Goal: Task Accomplishment & Management: Manage account settings

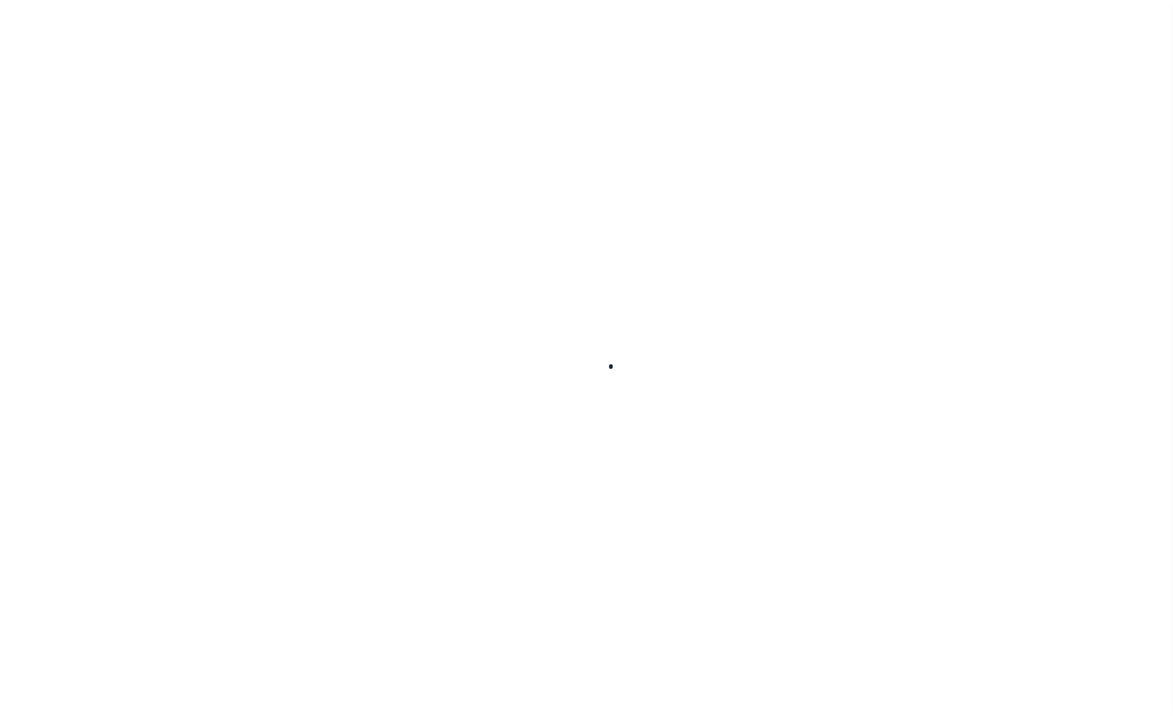
select select
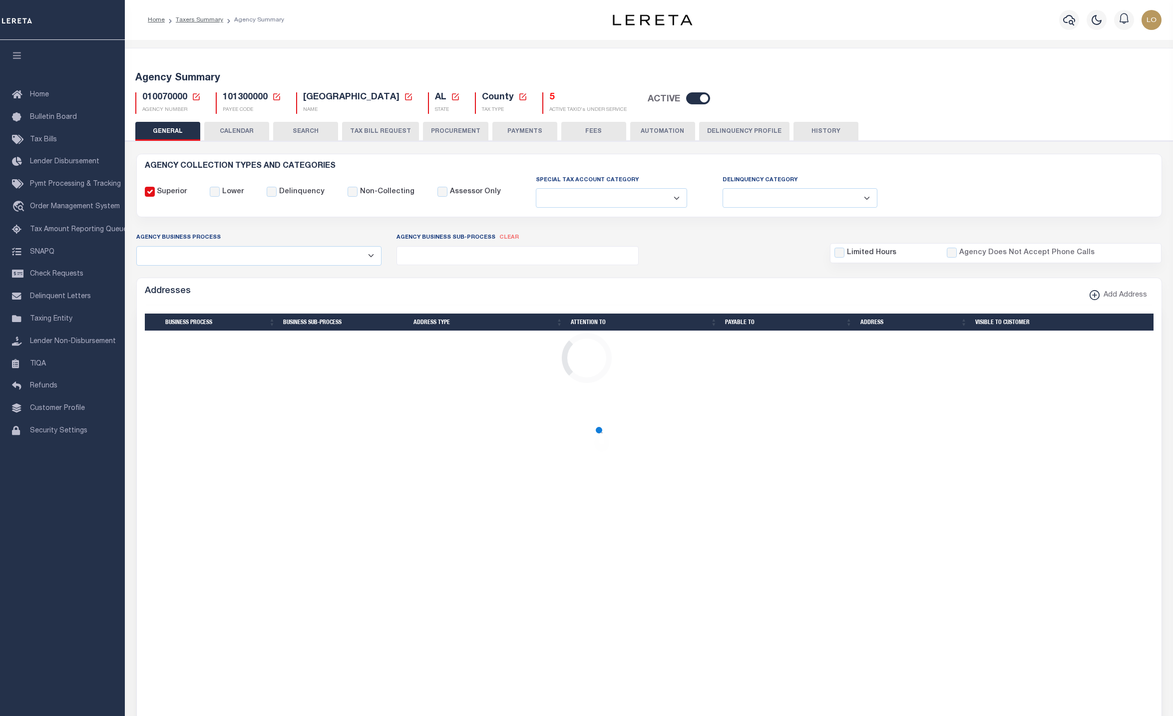
checkbox input "false"
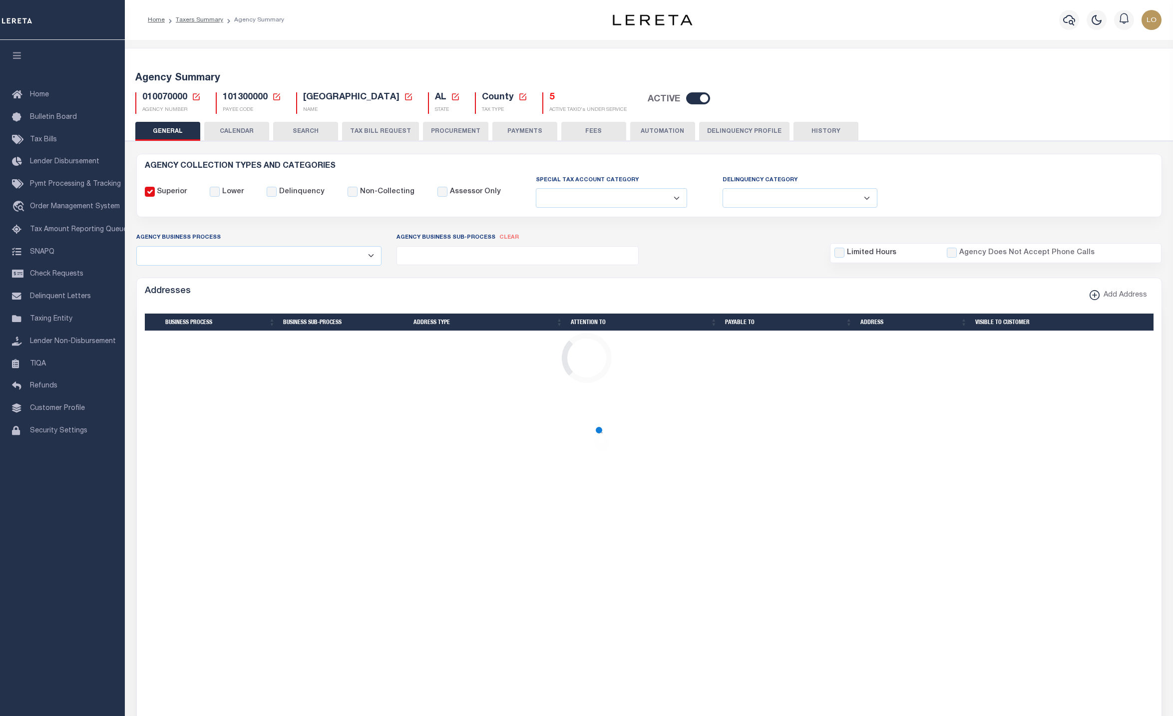
type input "101300000"
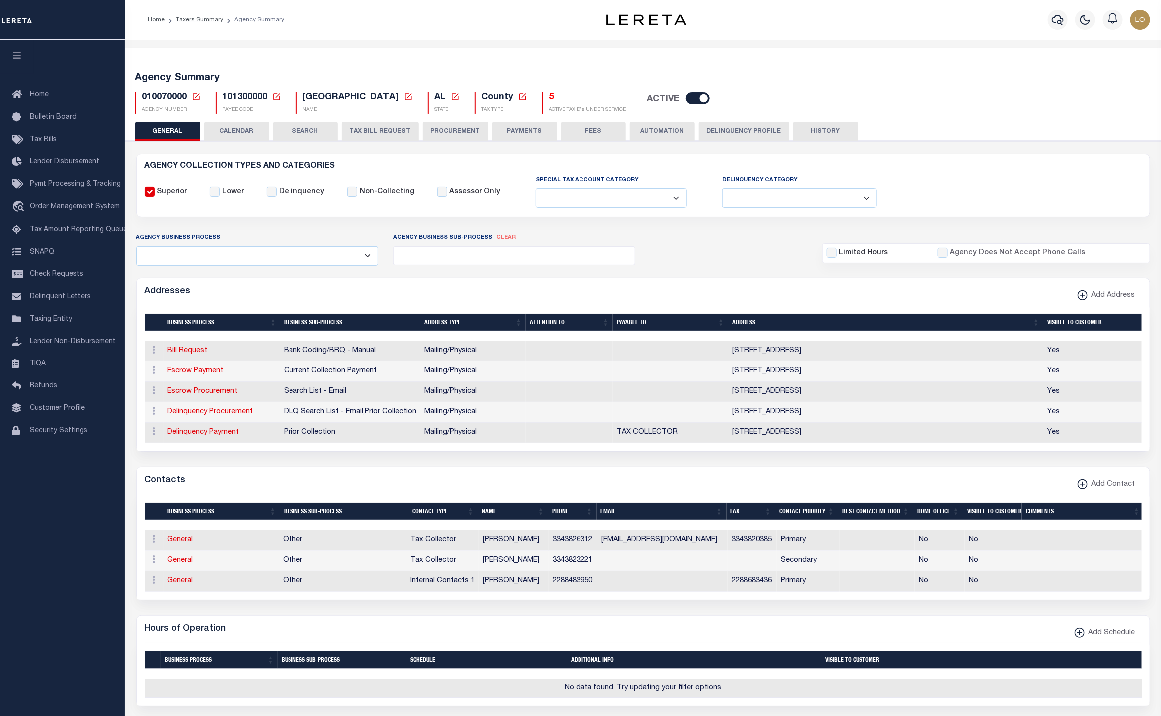
click at [549, 97] on h5 "5" at bounding box center [587, 97] width 77 height 11
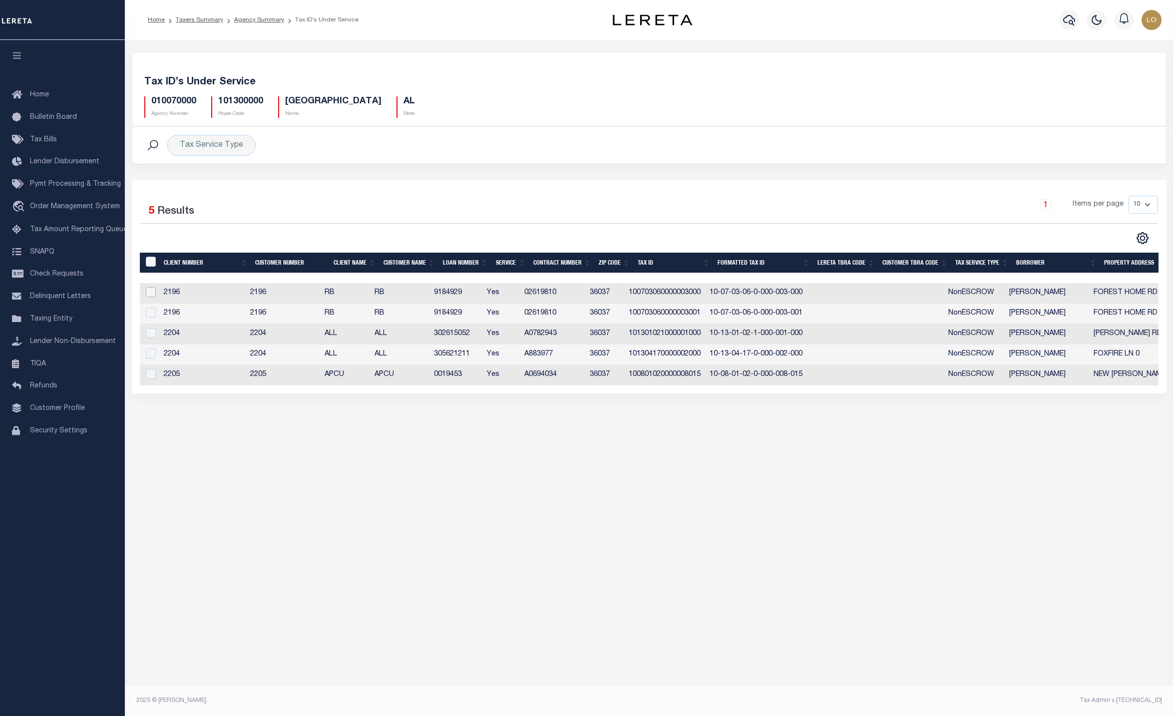
click at [153, 297] on input "checkbox" at bounding box center [151, 292] width 10 height 10
checkbox input "true"
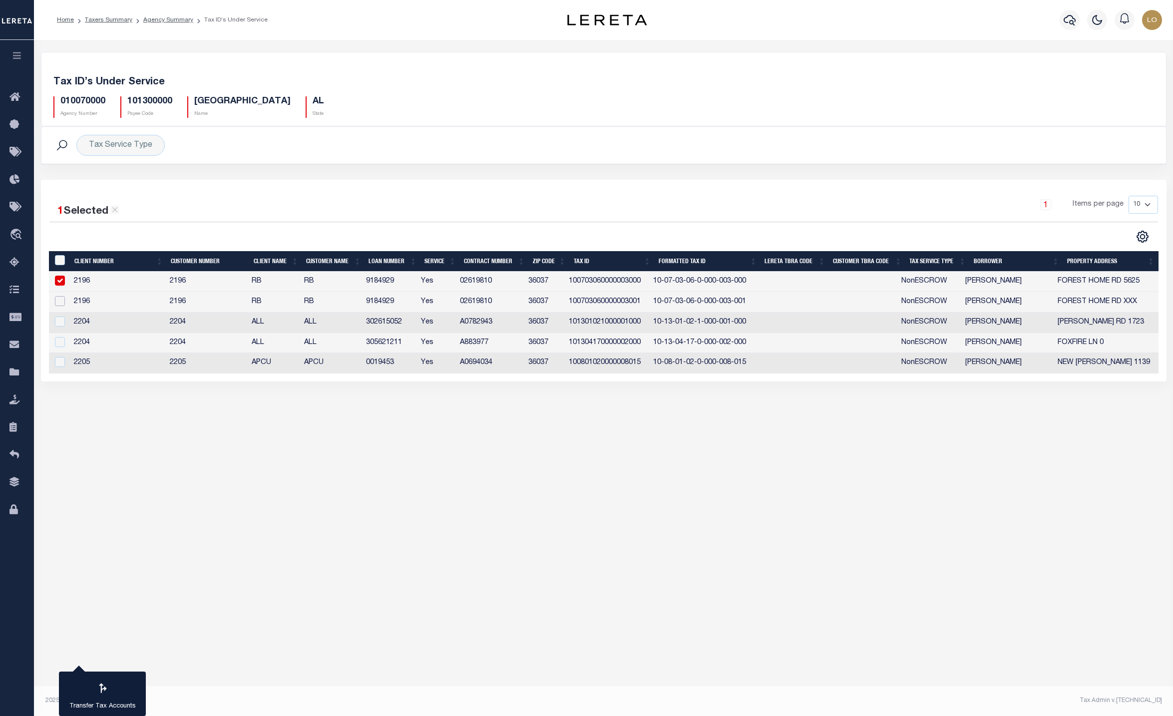
click at [60, 306] on input "checkbox" at bounding box center [60, 301] width 10 height 10
checkbox input "true"
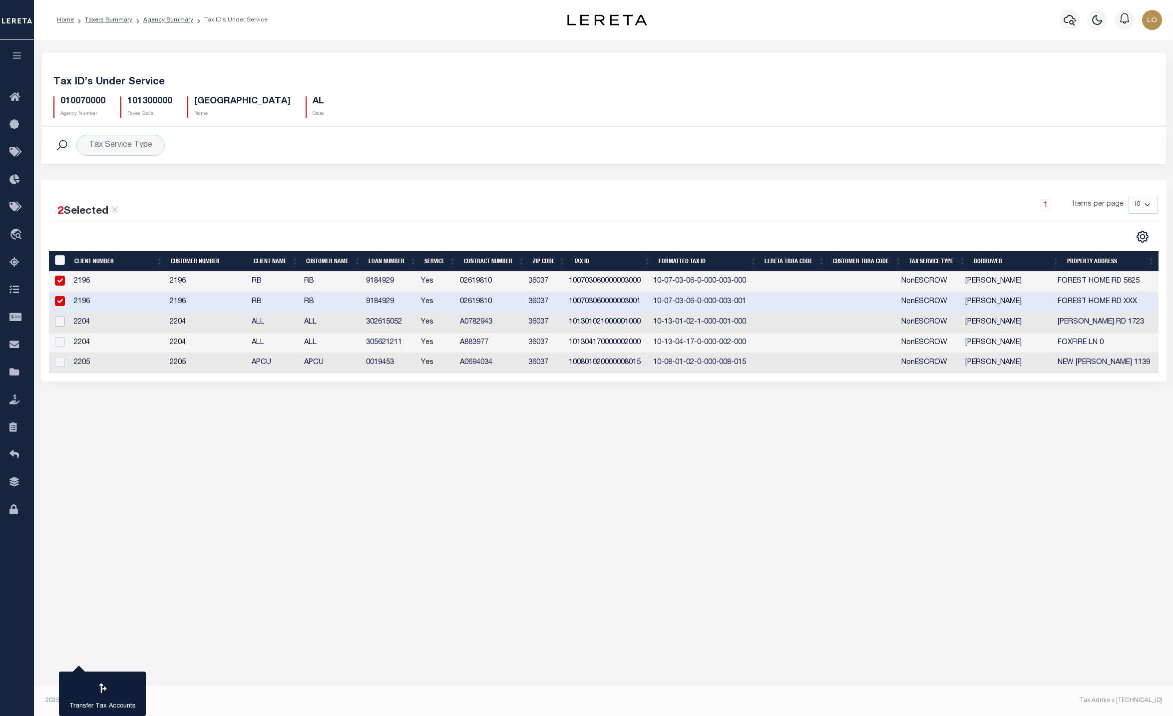
click at [60, 324] on input "checkbox" at bounding box center [60, 321] width 10 height 10
checkbox input "true"
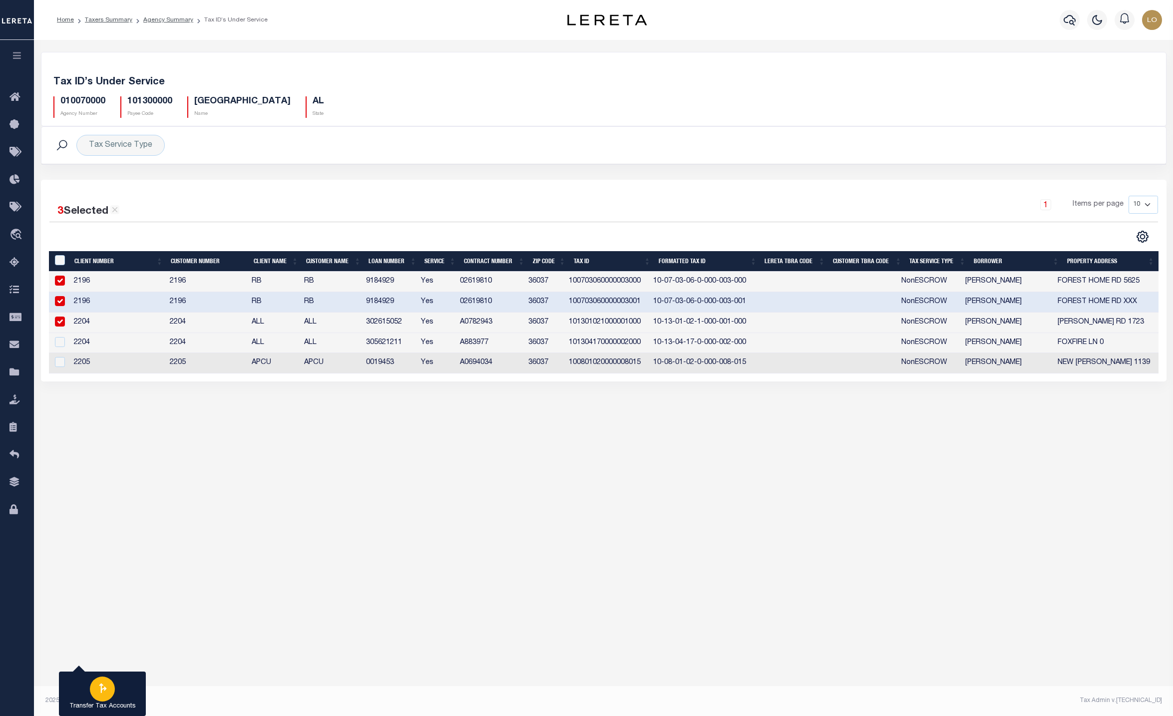
click at [100, 698] on div "button" at bounding box center [102, 688] width 25 height 25
type input "010070000"
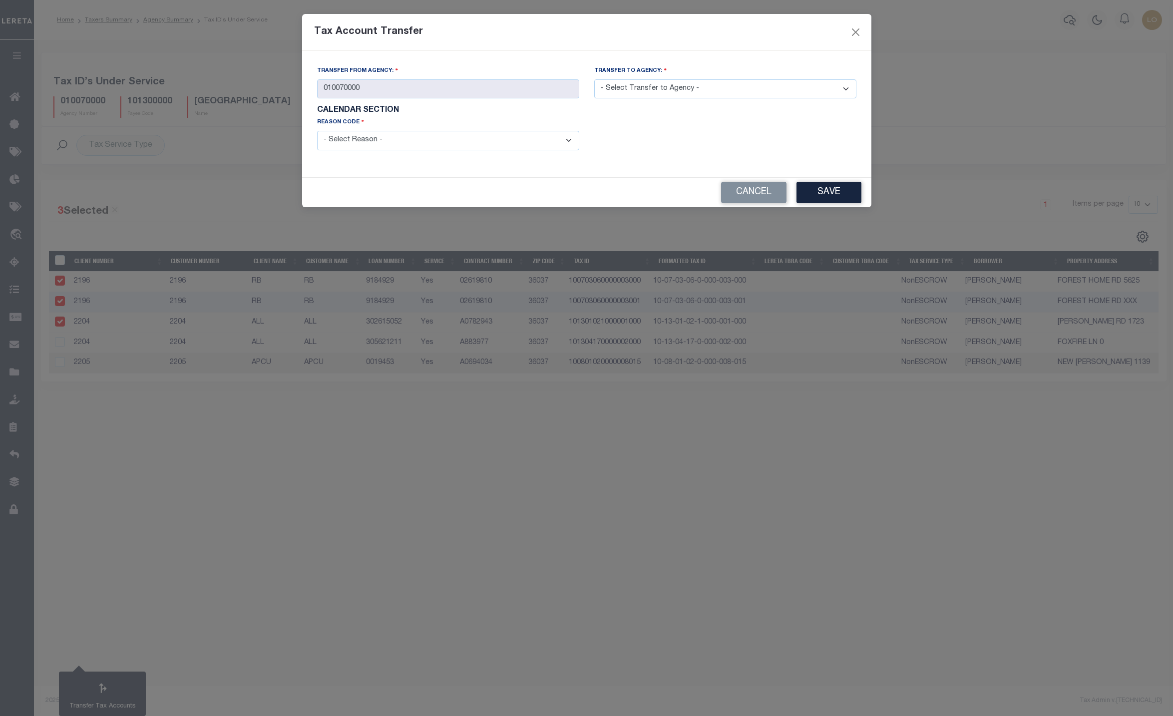
click at [657, 94] on select "- Select Transfer to Agency -" at bounding box center [725, 88] width 262 height 19
click at [666, 90] on select "- Select Transfer to Agency -" at bounding box center [725, 88] width 262 height 19
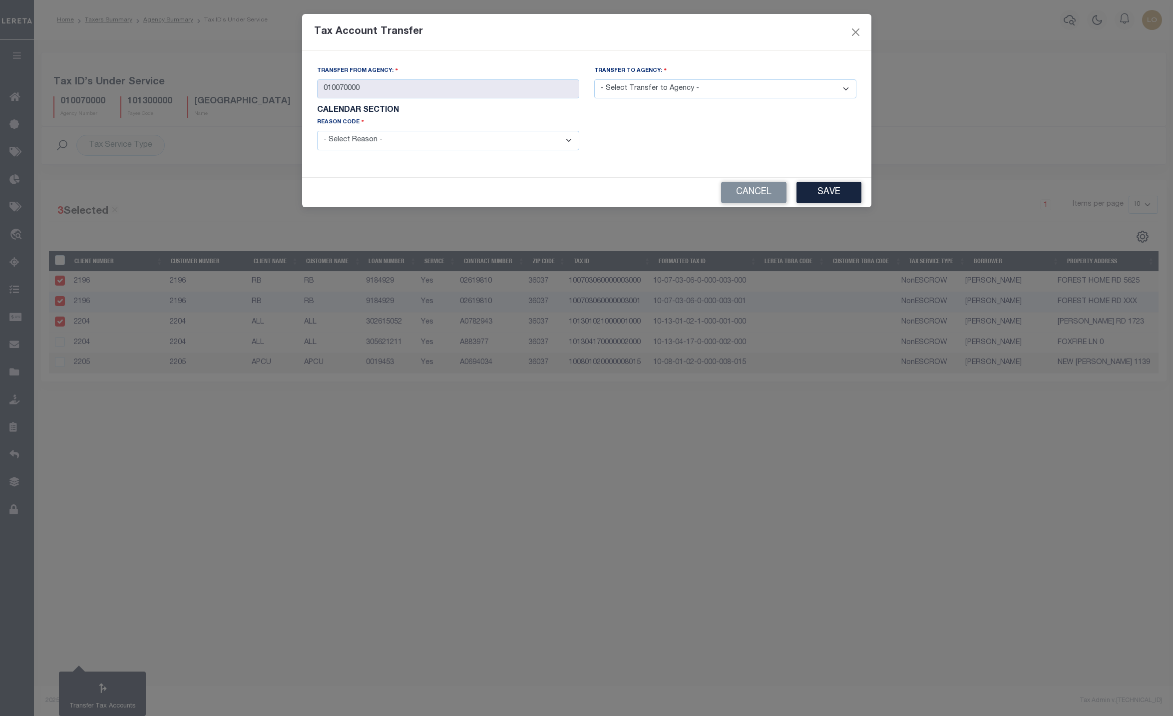
click at [666, 90] on select "- Select Transfer to Agency -" at bounding box center [725, 88] width 262 height 19
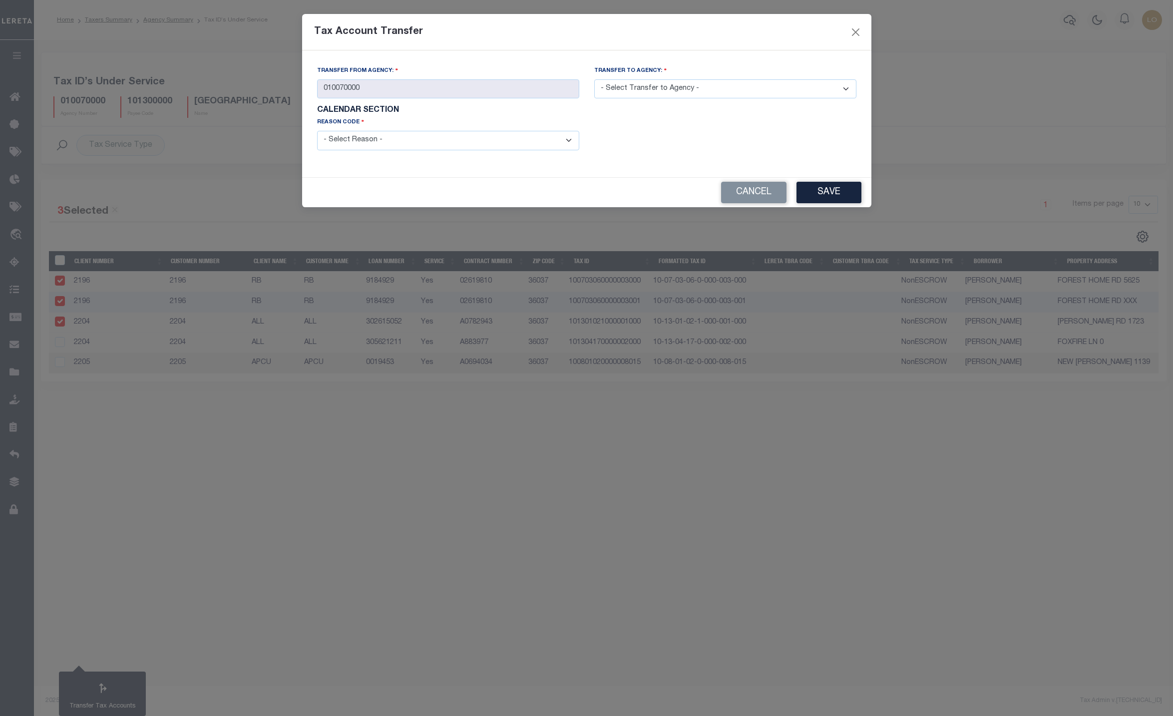
click at [666, 90] on select "- Select Transfer to Agency -" at bounding box center [725, 88] width 262 height 19
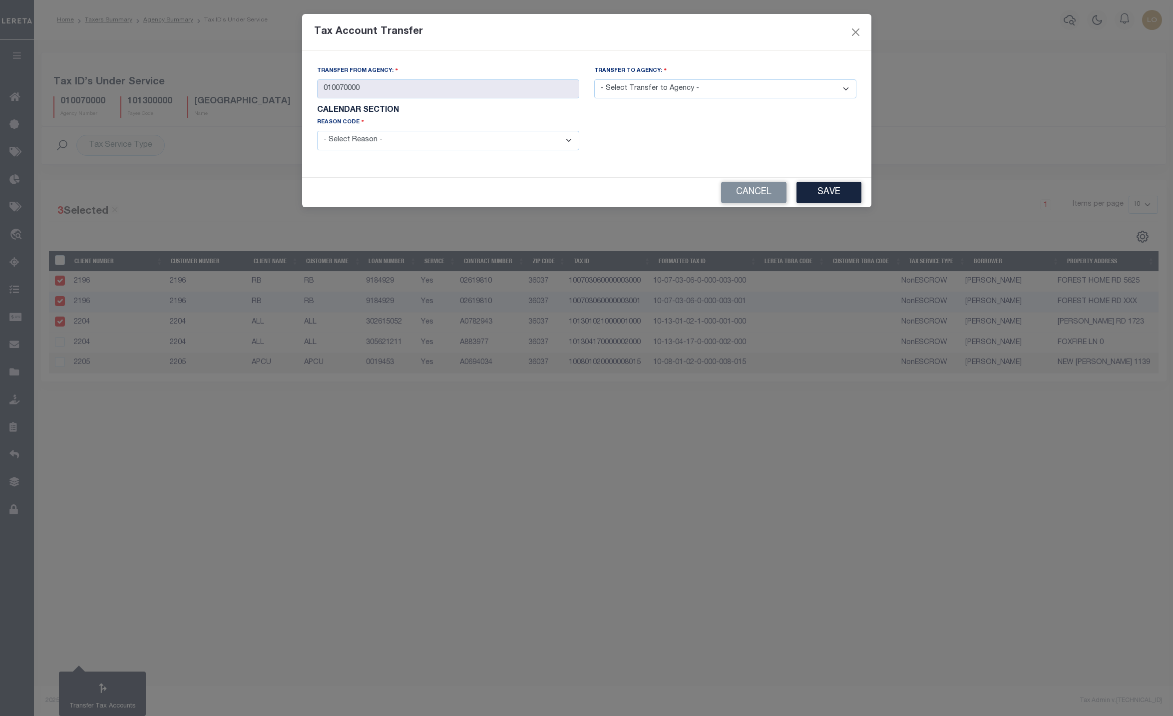
click at [666, 90] on select "- Select Transfer to Agency -" at bounding box center [725, 88] width 262 height 19
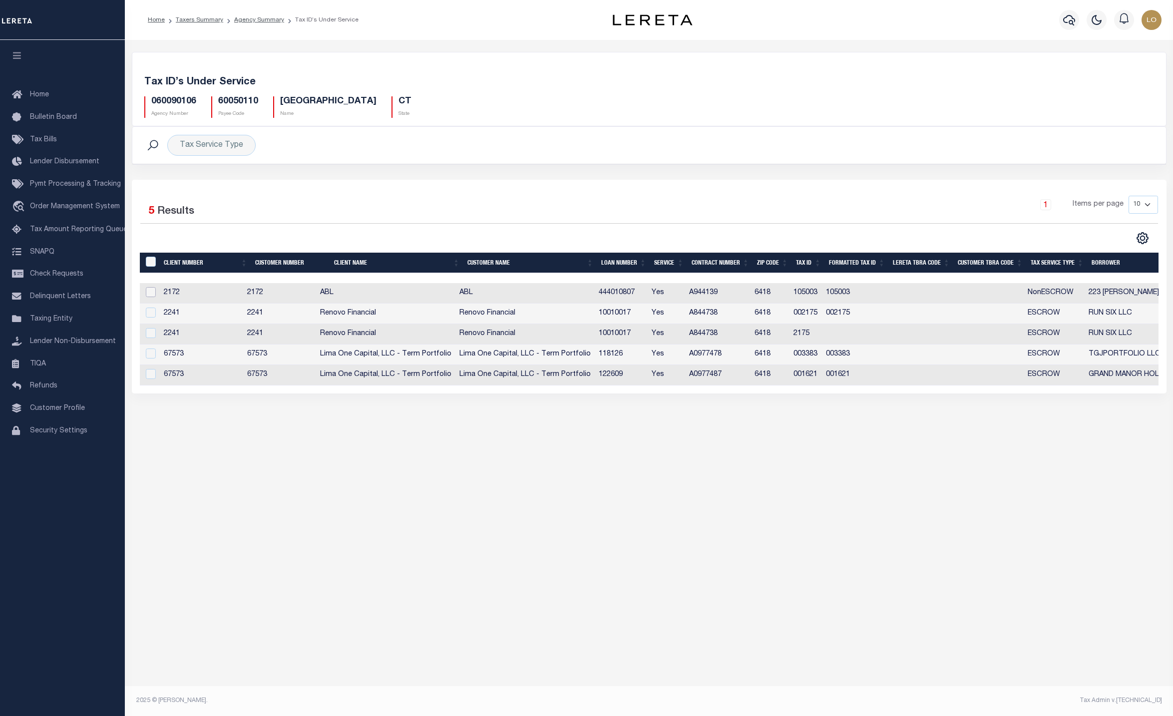
click at [151, 297] on input "checkbox" at bounding box center [151, 292] width 10 height 10
checkbox input "true"
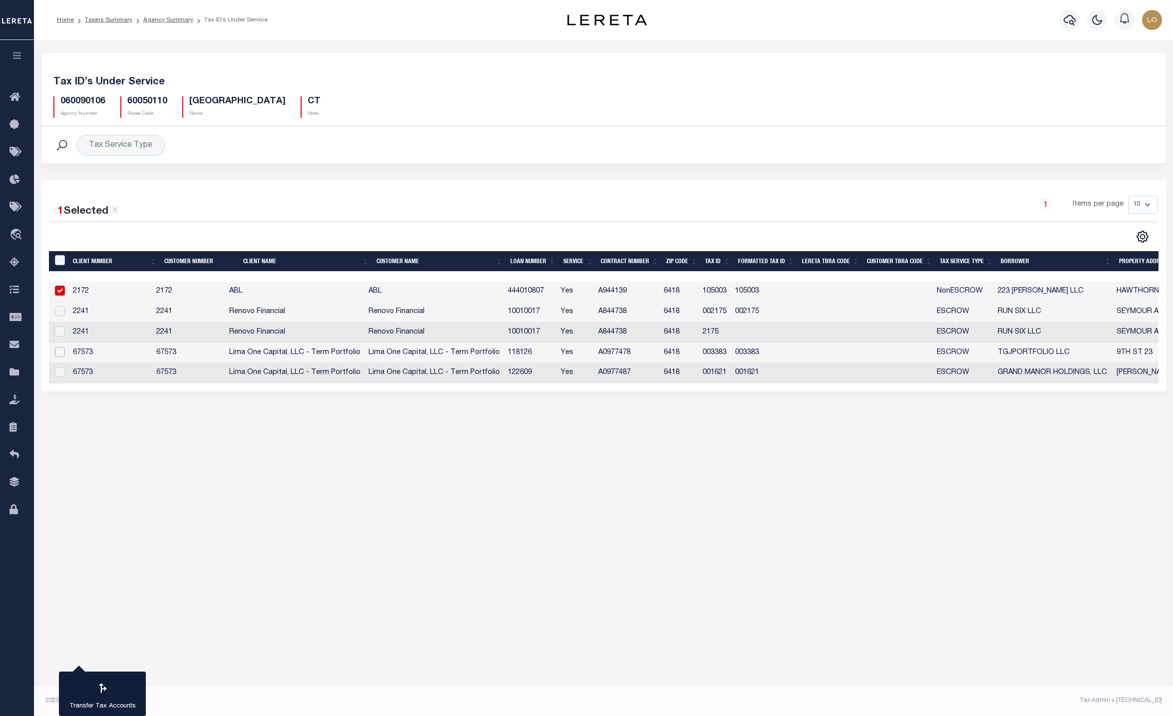
click at [58, 353] on input "checkbox" at bounding box center [60, 352] width 10 height 10
checkbox input "true"
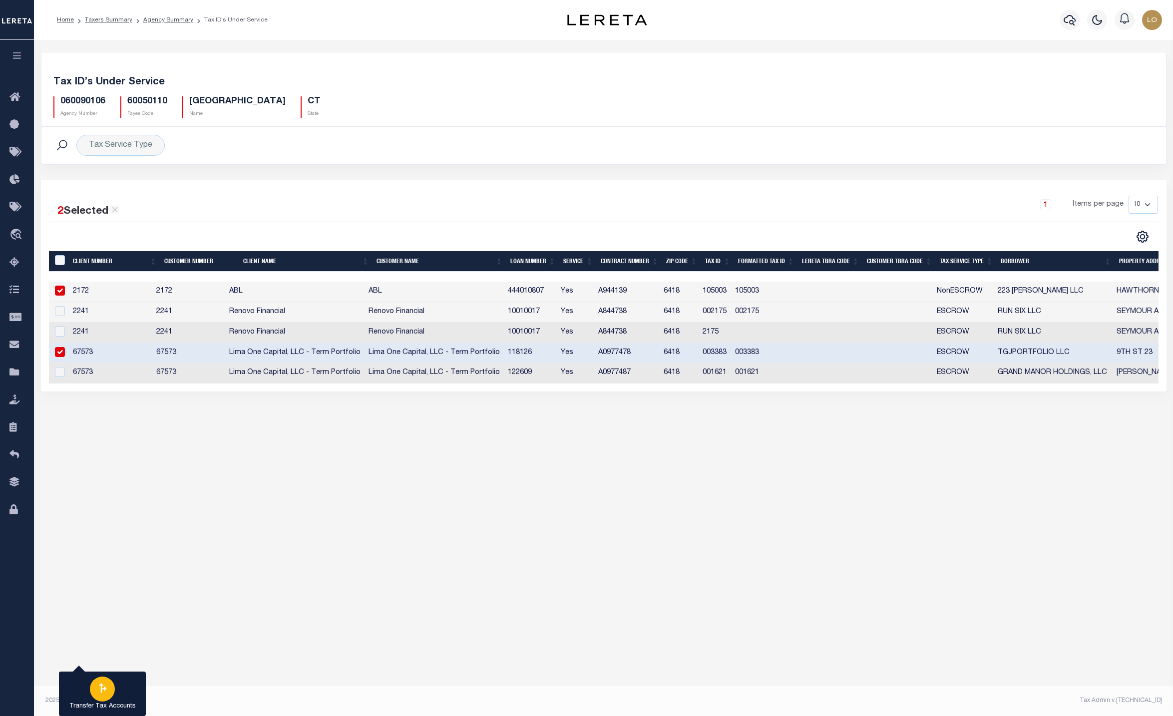
click at [103, 687] on icon "button" at bounding box center [102, 687] width 13 height 13
type input "060090106"
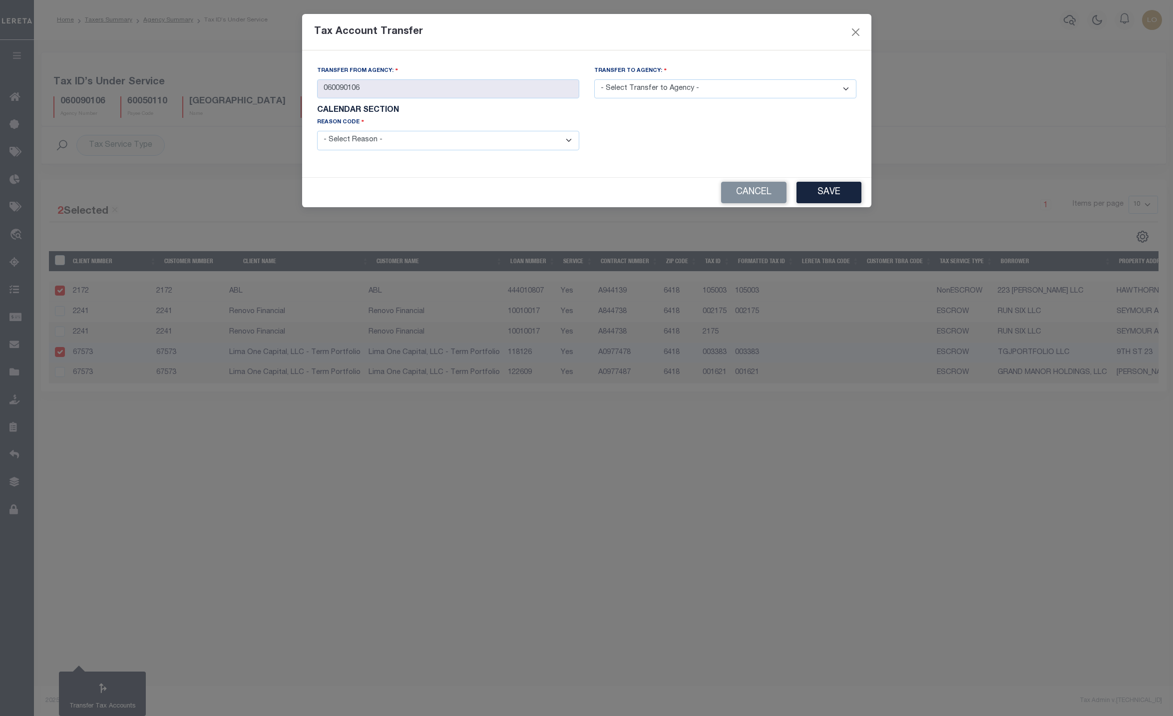
click at [677, 95] on select "- Select Transfer to Agency - 060050101 060050106 060050107 060050108 060050203…" at bounding box center [725, 88] width 262 height 19
click at [424, 138] on select "- Select Reason - 099 - Other (Provide additional detail) ACT - Agency Changed …" at bounding box center [448, 140] width 262 height 19
drag, startPoint x: 673, startPoint y: 156, endPoint x: 673, endPoint y: 149, distance: 7.0
click at [673, 156] on div "Description" at bounding box center [725, 139] width 277 height 45
click at [667, 92] on select "- Select Transfer to Agency - 060050101 060050106 060050107 060050108 060050203…" at bounding box center [725, 88] width 262 height 19
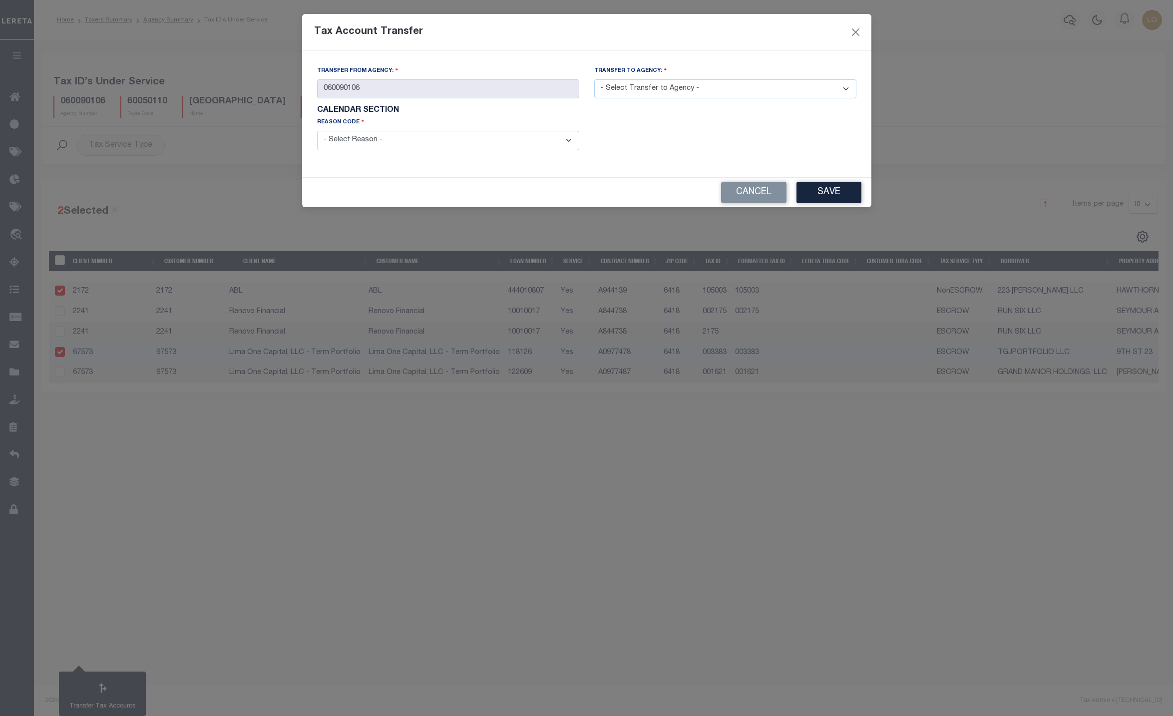
click at [735, 93] on select "- Select Transfer to Agency - 060050101 060050106 060050107 060050108 060050203…" at bounding box center [725, 88] width 262 height 19
click at [421, 488] on div "Tax Account Transfer Transfer from Agency: 060090106 Transfer to Agency: - Sele…" at bounding box center [586, 358] width 1173 height 716
click at [732, 86] on select "- Select Transfer to Agency - 060050101 060050106 060050107 060050108 060050203…" at bounding box center [725, 88] width 262 height 19
click at [502, 175] on div "Transfer from Agency: 060090106 Transfer to Agency: - Select Transfer to Agency…" at bounding box center [586, 113] width 569 height 127
click at [764, 180] on div "Cancel Save" at bounding box center [586, 192] width 569 height 29
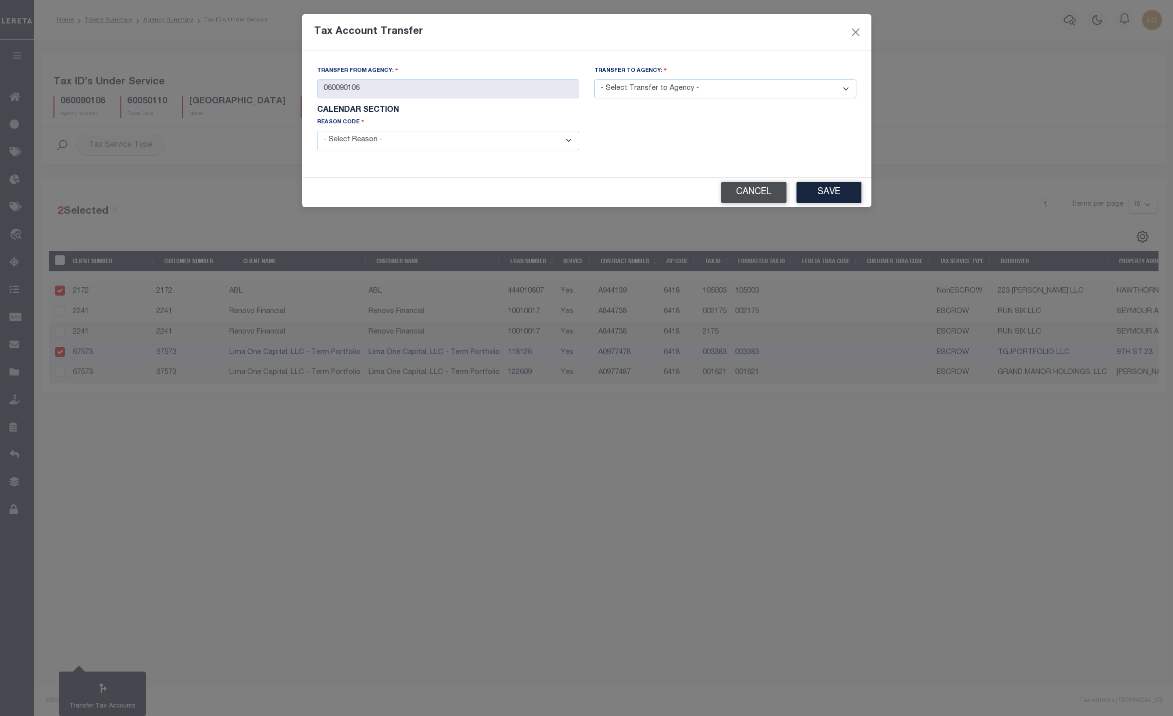
click at [770, 191] on button "Cancel" at bounding box center [753, 192] width 65 height 21
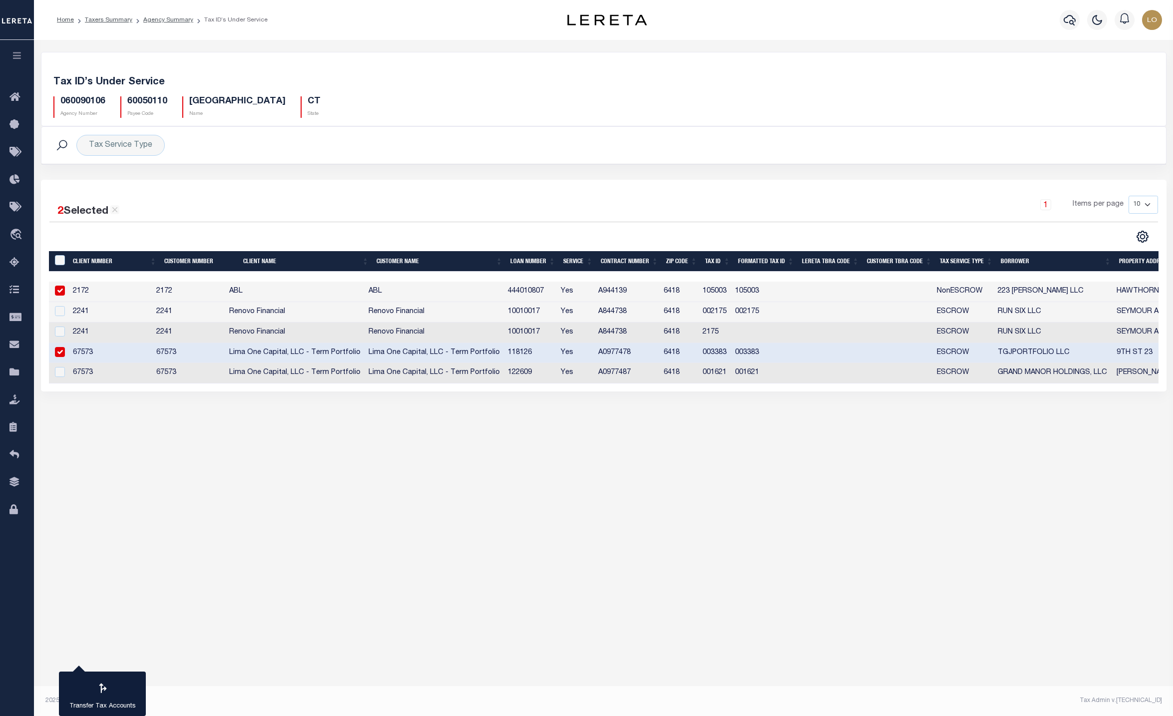
click at [179, 421] on div "Tax ID’s Under Service 060090106 Agency Number 60050110 Payee Code DERBY CITY N…" at bounding box center [603, 230] width 1139 height 381
click at [159, 19] on link "Agency Summary" at bounding box center [168, 20] width 50 height 6
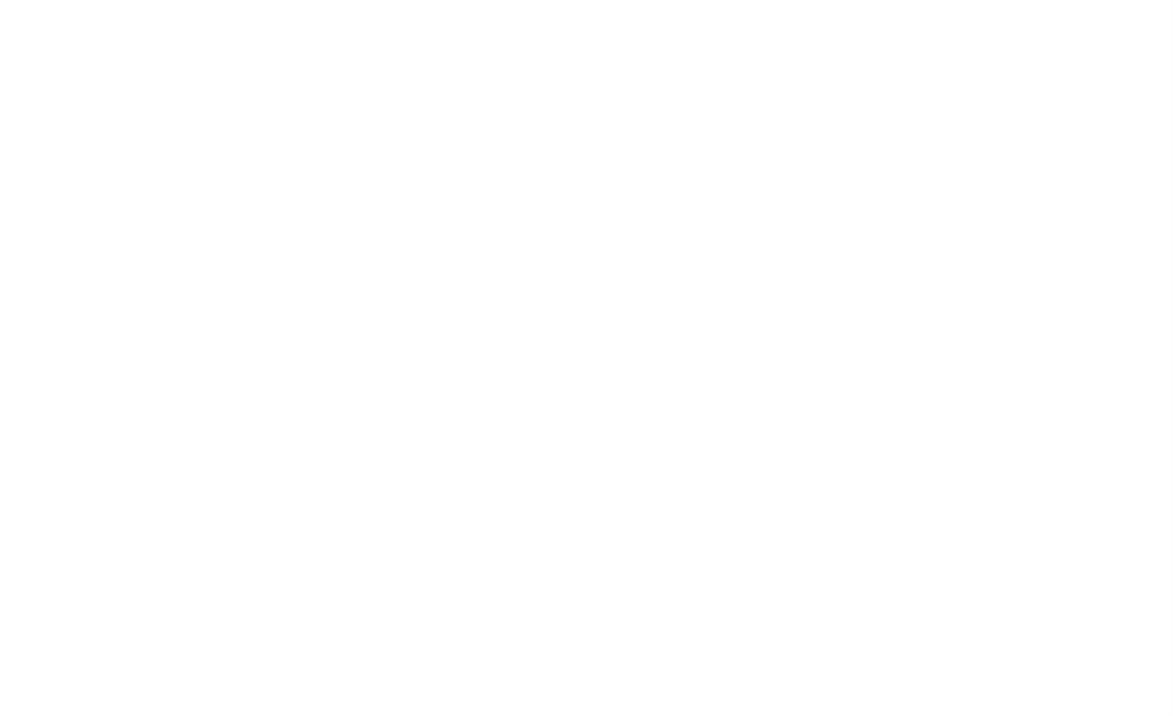
select select
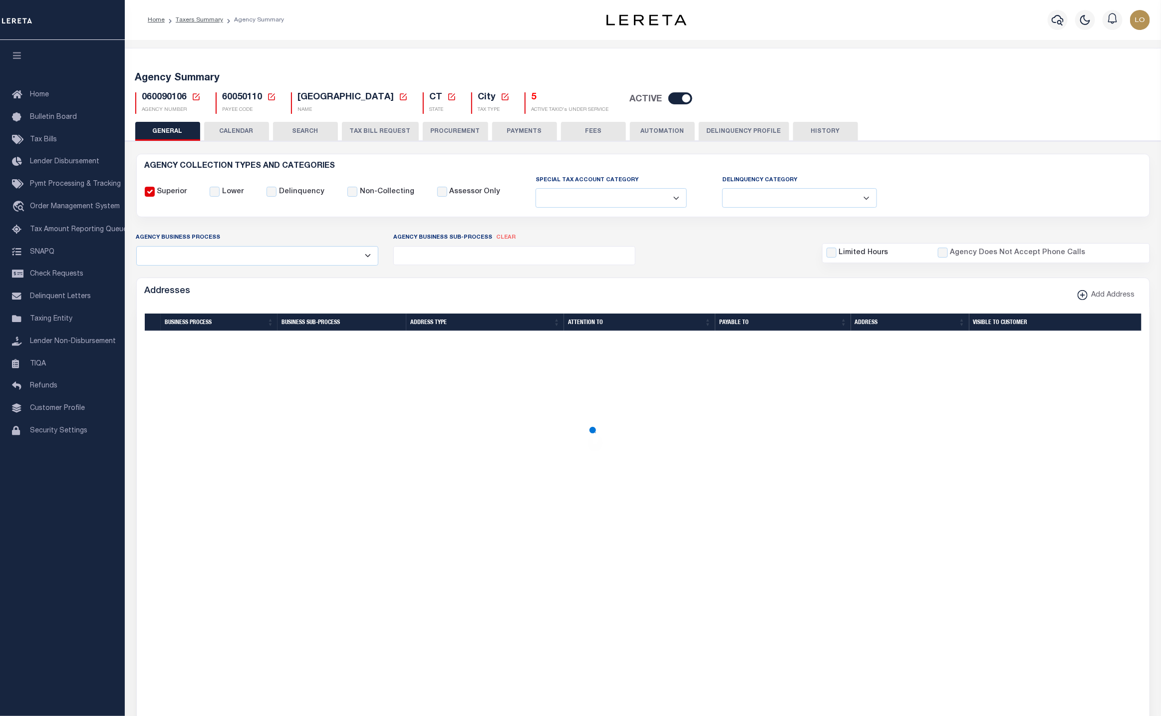
click at [273, 99] on icon at bounding box center [271, 96] width 9 height 9
click at [307, 130] on input "Payee Code" at bounding box center [349, 131] width 119 height 19
paste input "420720000"
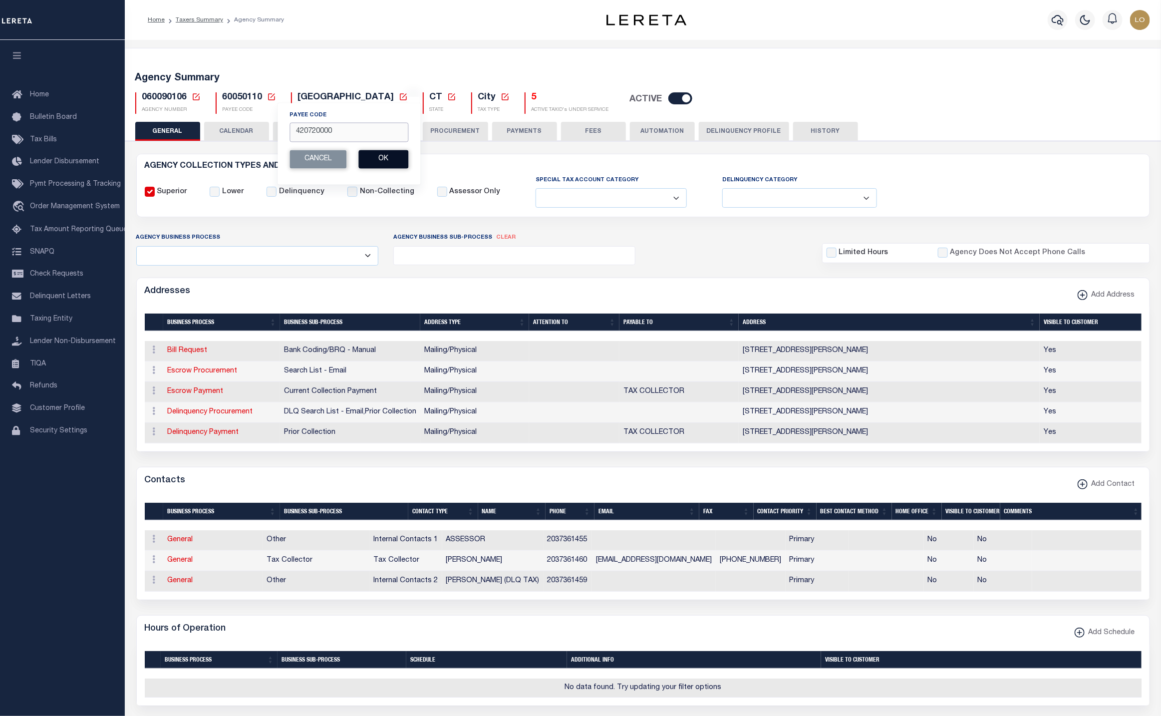
type input "420720000"
click at [367, 165] on button "Ok" at bounding box center [383, 159] width 50 height 18
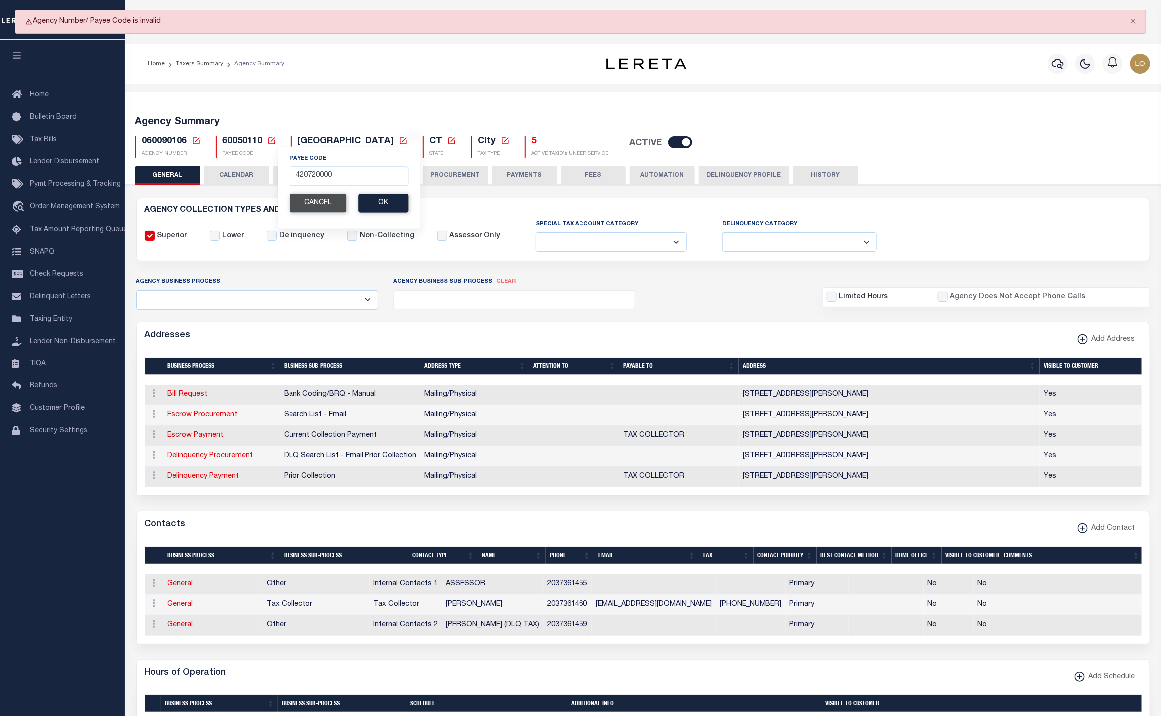
click at [293, 210] on button "Cancel" at bounding box center [318, 203] width 57 height 18
click at [192, 138] on icon at bounding box center [196, 140] width 9 height 9
click at [287, 178] on input "Agency Number" at bounding box center [314, 175] width 201 height 19
click at [366, 177] on input "Agency Number" at bounding box center [314, 175] width 201 height 19
paste input "420720000"
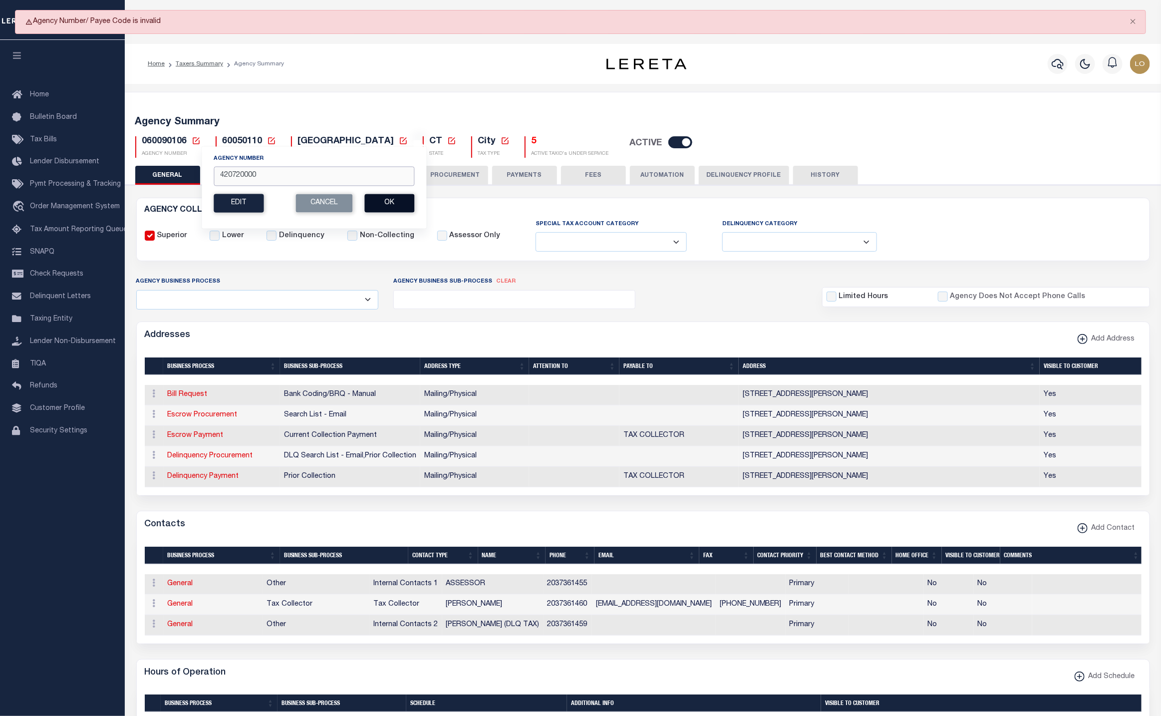
type input "420720000"
click at [401, 207] on button "Ok" at bounding box center [389, 203] width 50 height 18
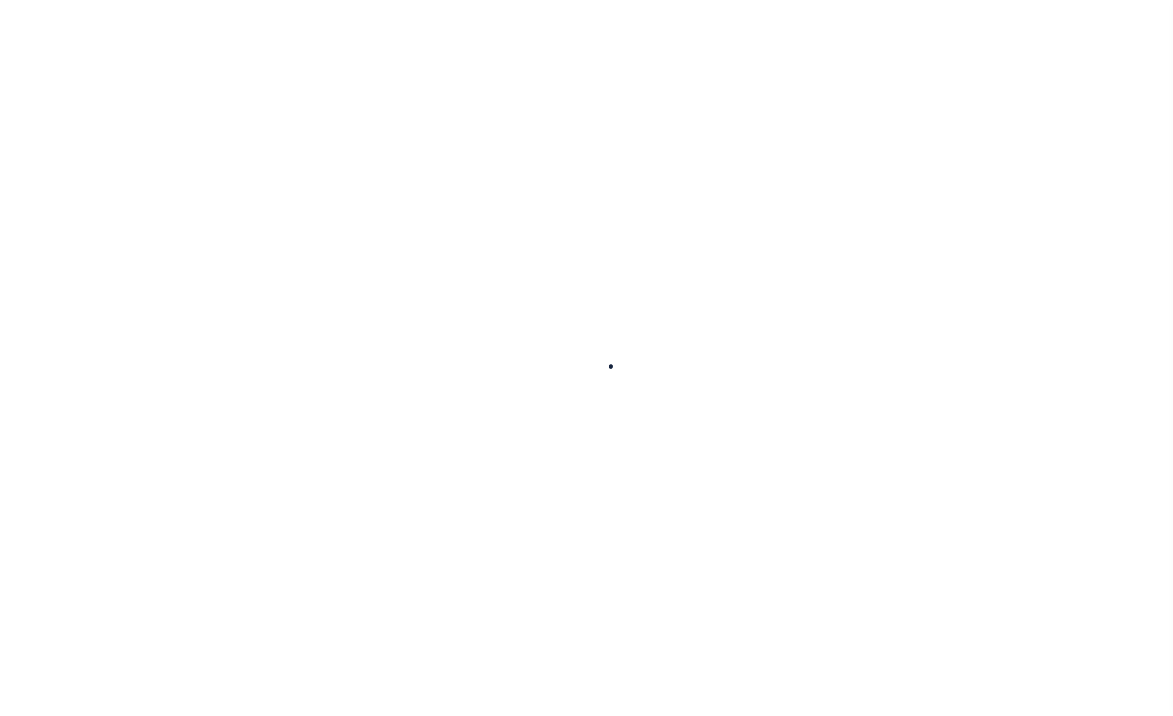
select select
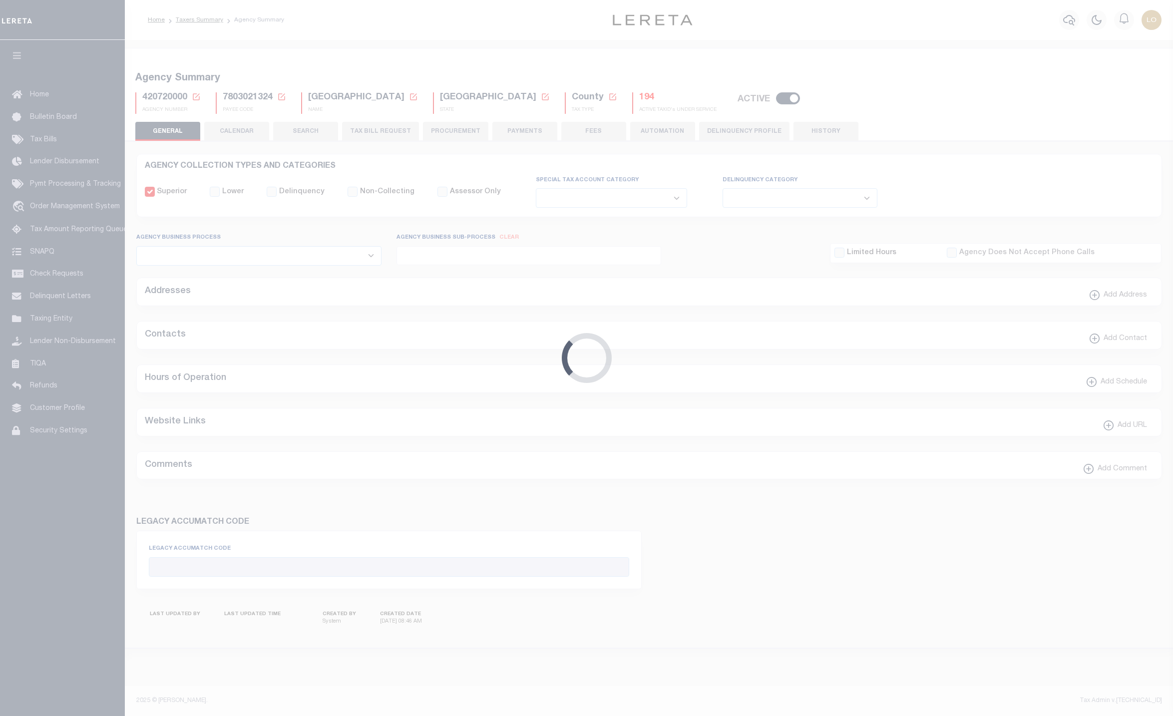
checkbox input "false"
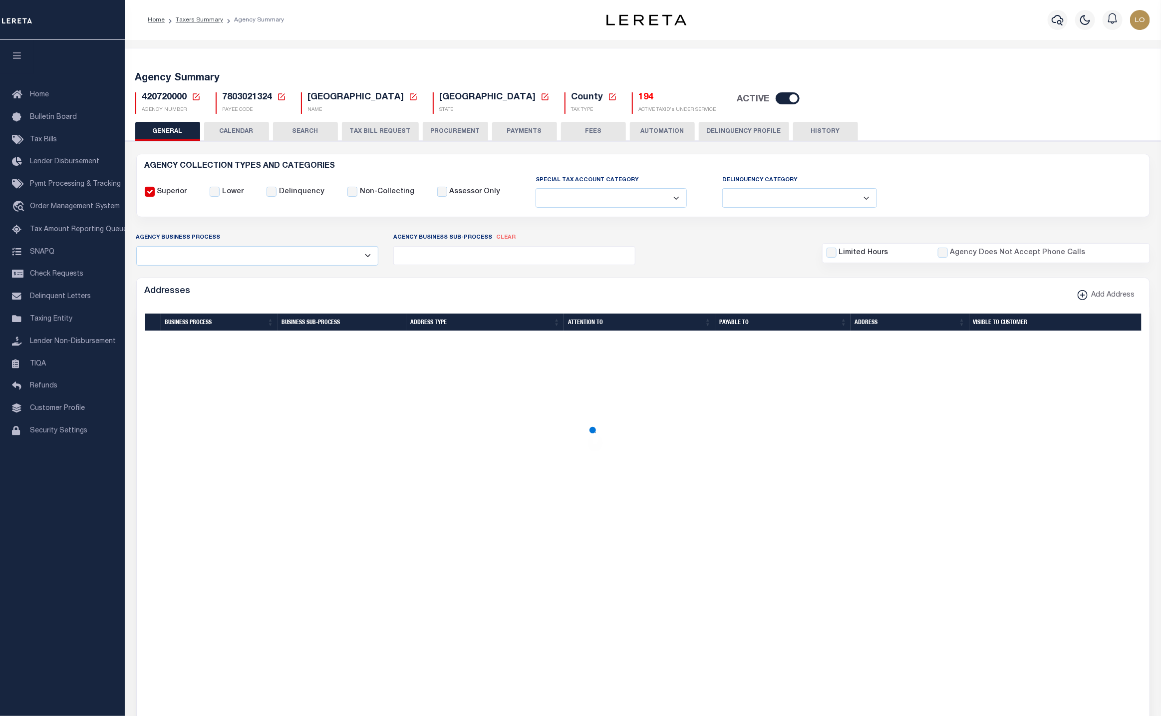
click at [639, 100] on h5 "194" at bounding box center [677, 97] width 77 height 11
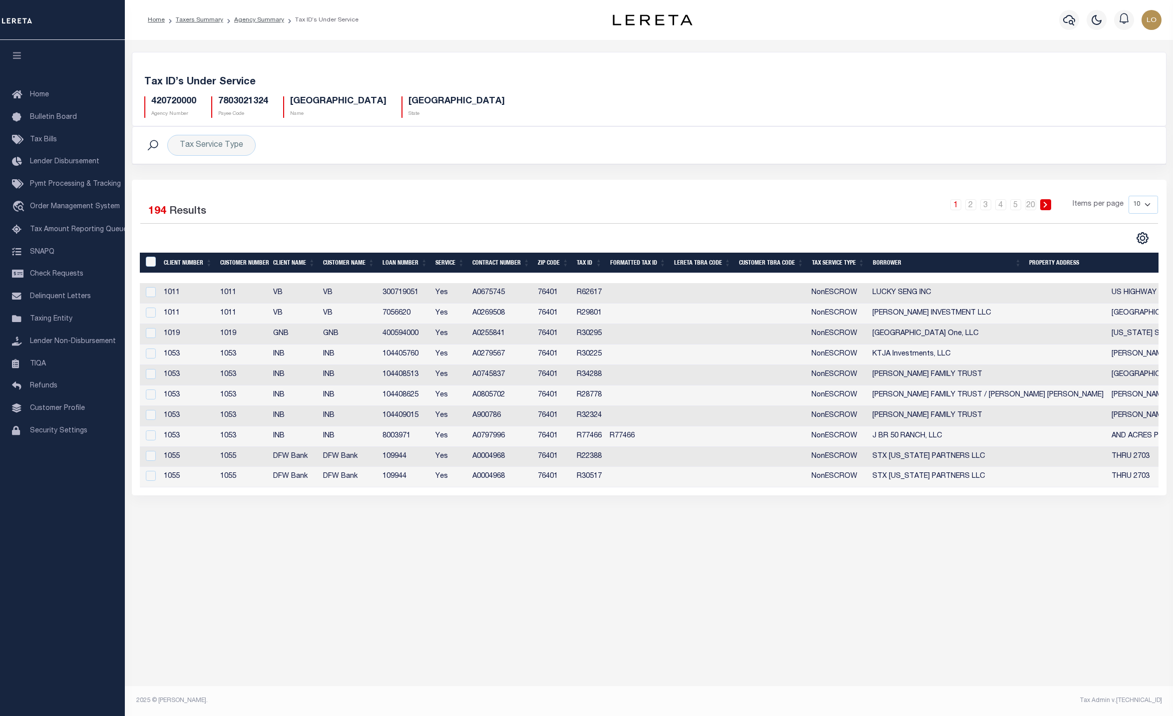
click at [183, 102] on h5 "420720000" at bounding box center [173, 101] width 45 height 11
copy h5 "420720000"
click at [255, 21] on link "Agency Summary" at bounding box center [259, 20] width 50 height 6
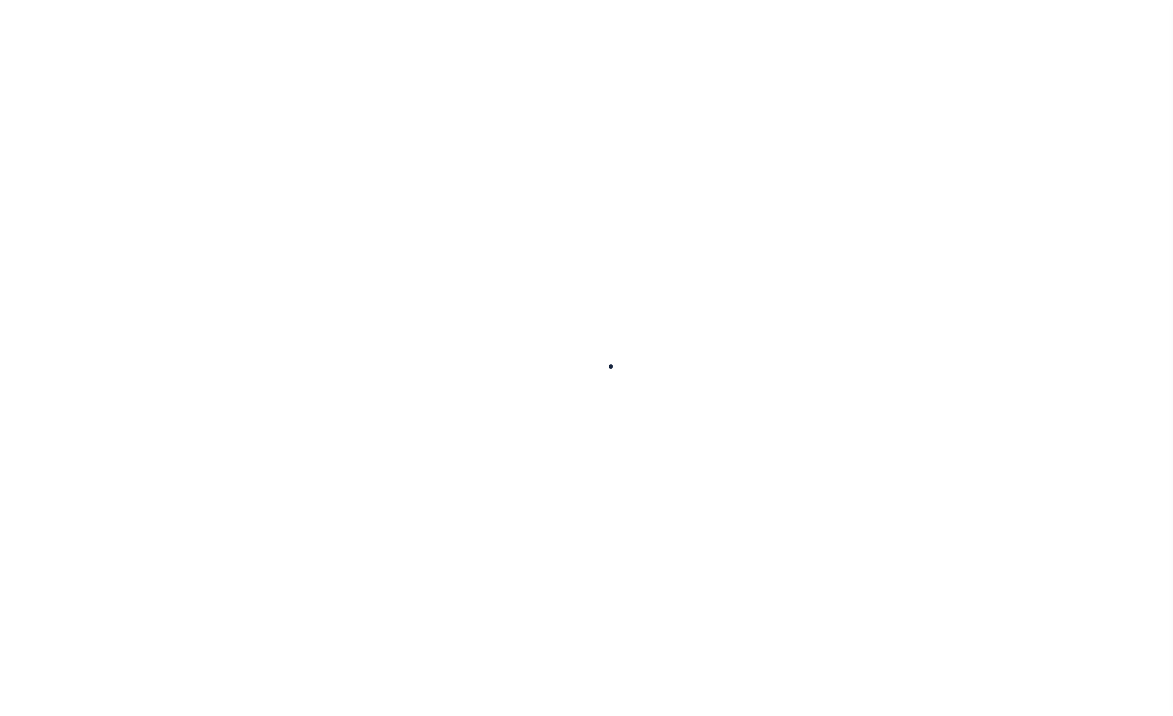
select select
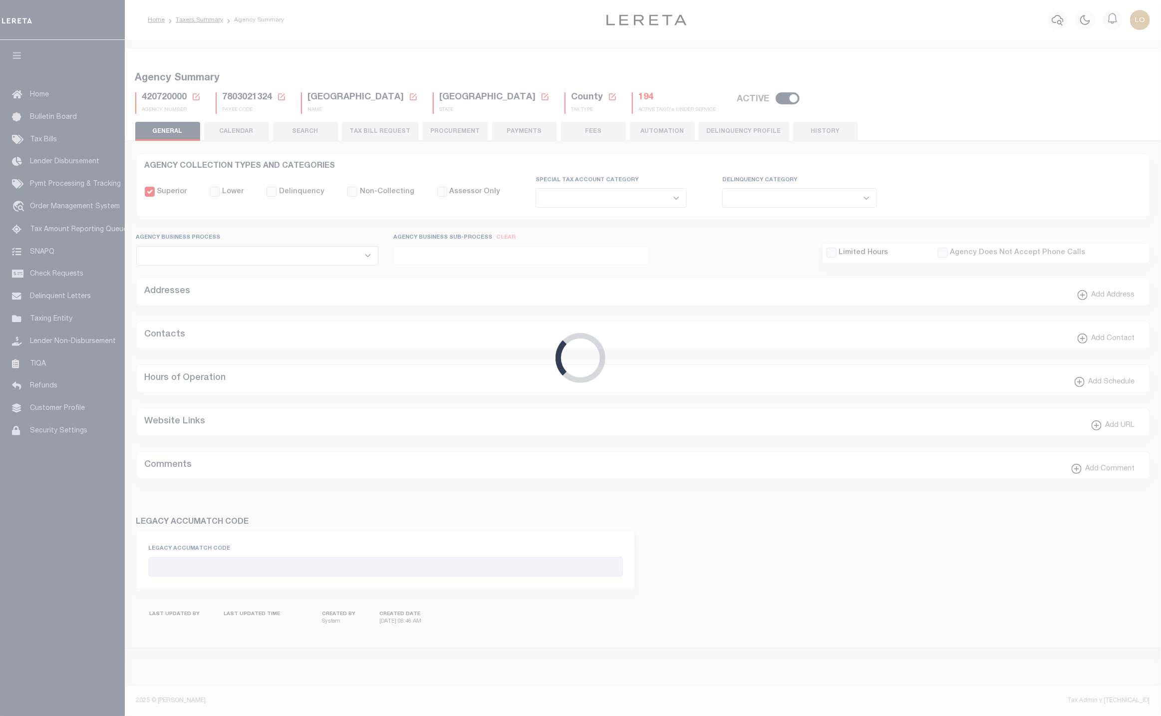
checkbox input "false"
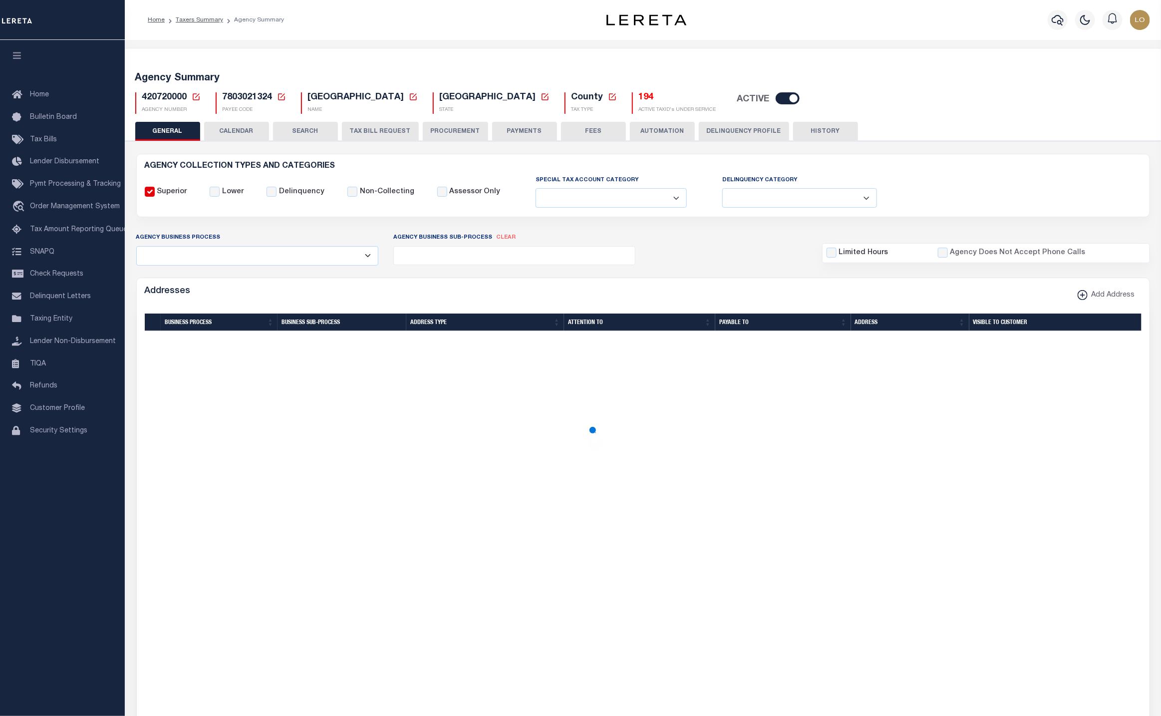
click at [195, 90] on div "420720000 Agency Number Edit Cancel Ok" at bounding box center [643, 98] width 1031 height 29
click at [195, 96] on icon at bounding box center [196, 96] width 9 height 9
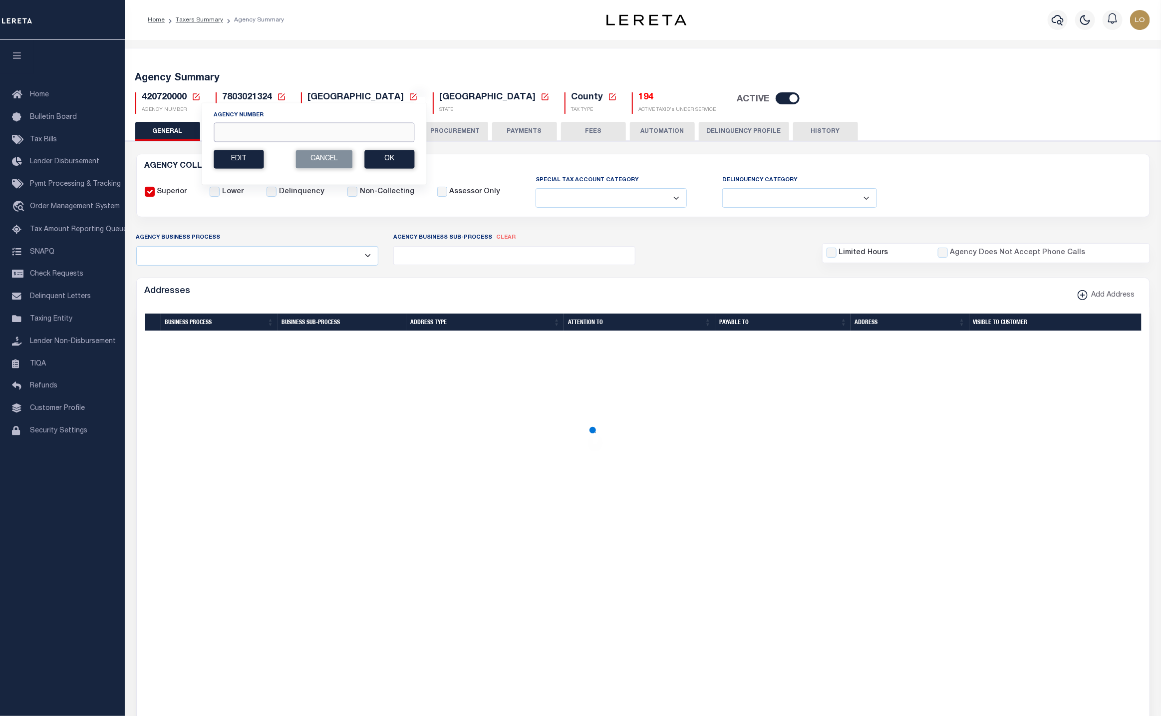
click at [245, 133] on input "Agency Number" at bounding box center [314, 131] width 201 height 19
paste input "420720000"
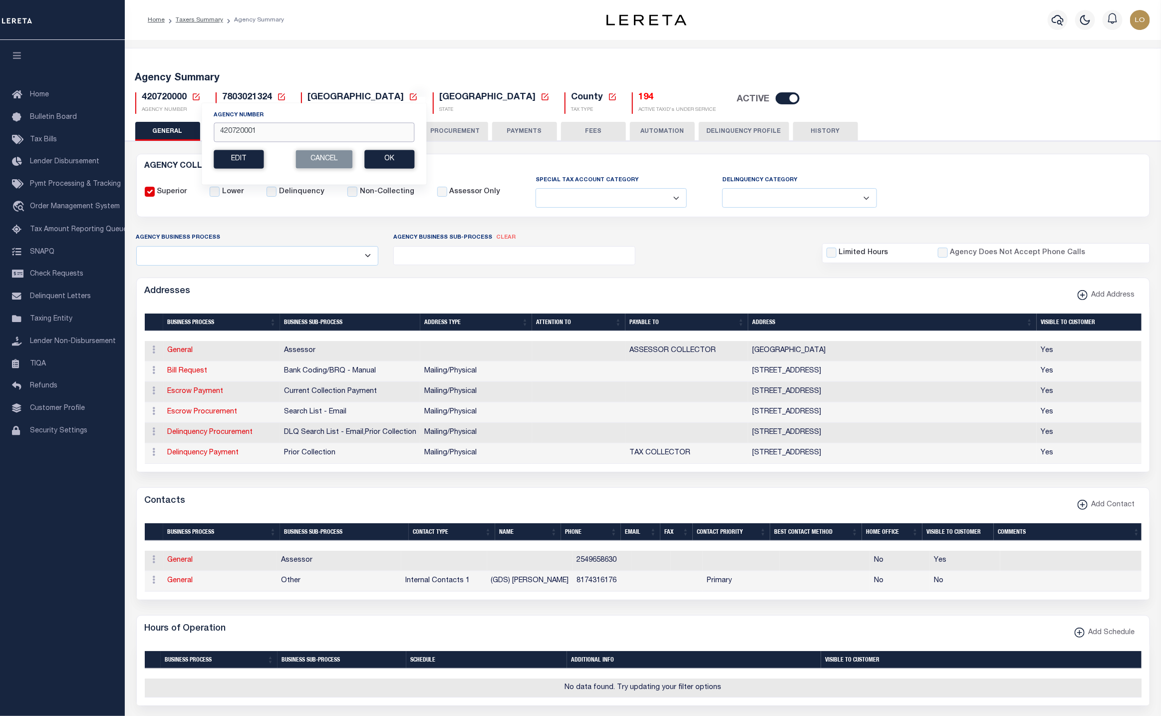
click at [249, 134] on input "420720001" at bounding box center [314, 131] width 201 height 19
type input "420722001"
click at [388, 164] on button "Ok" at bounding box center [389, 159] width 50 height 18
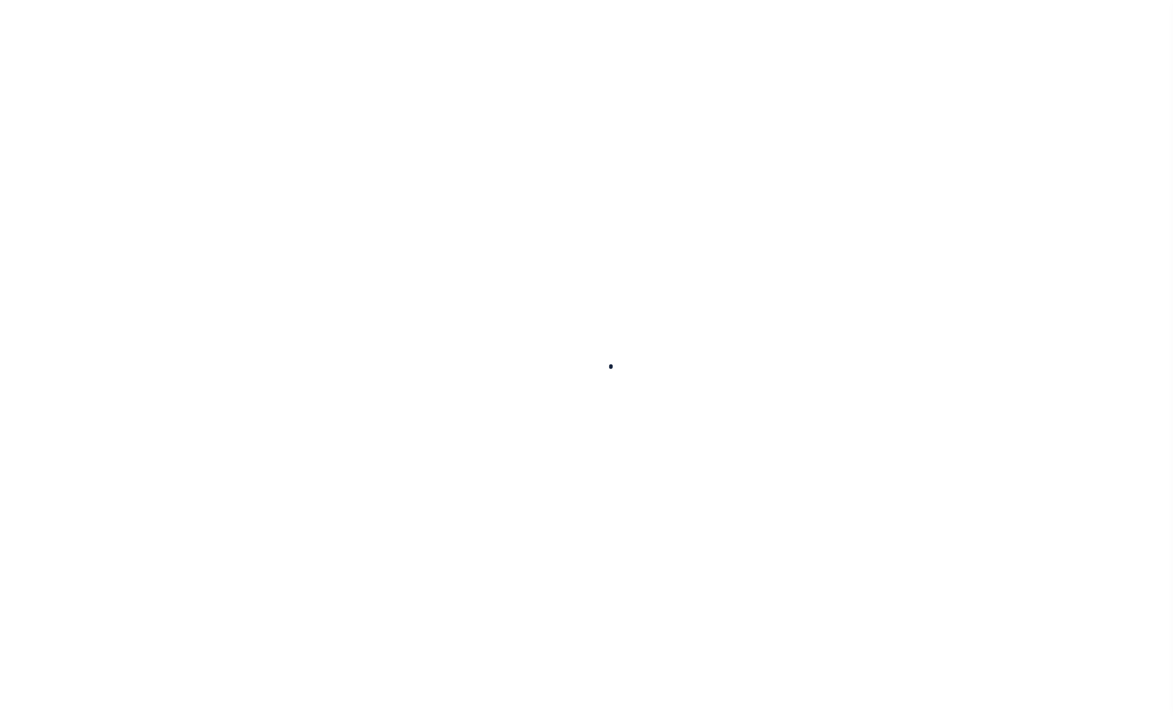
select select
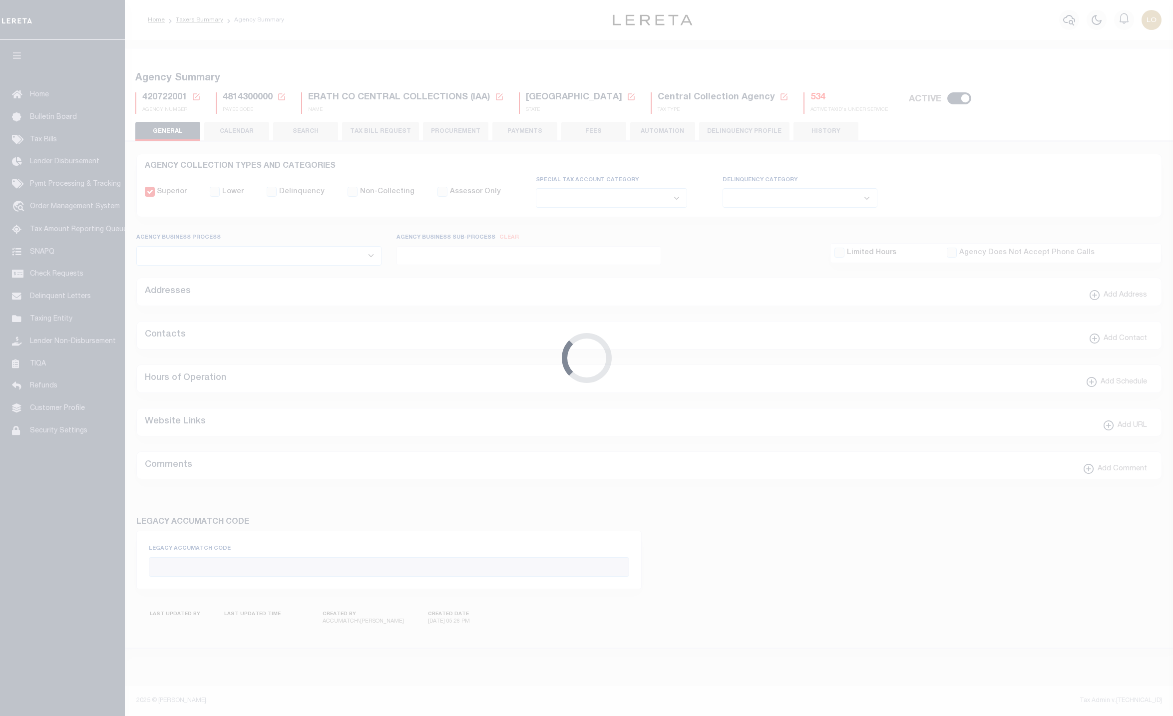
checkbox input "false"
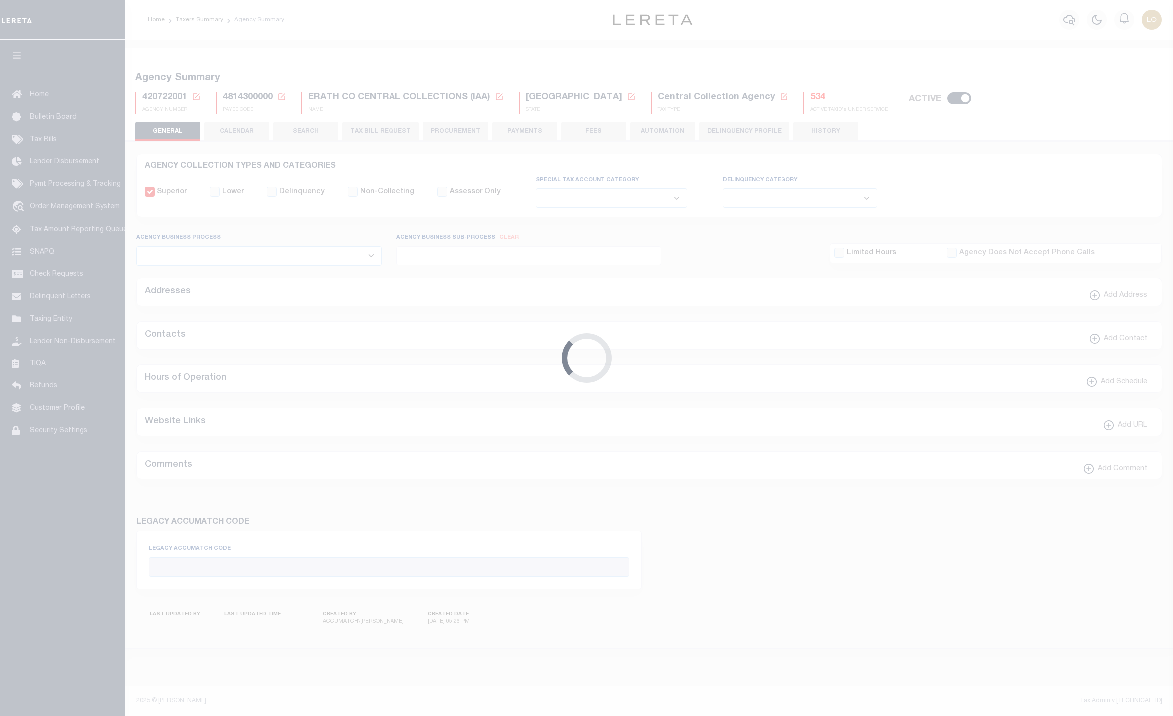
type input "4814300000"
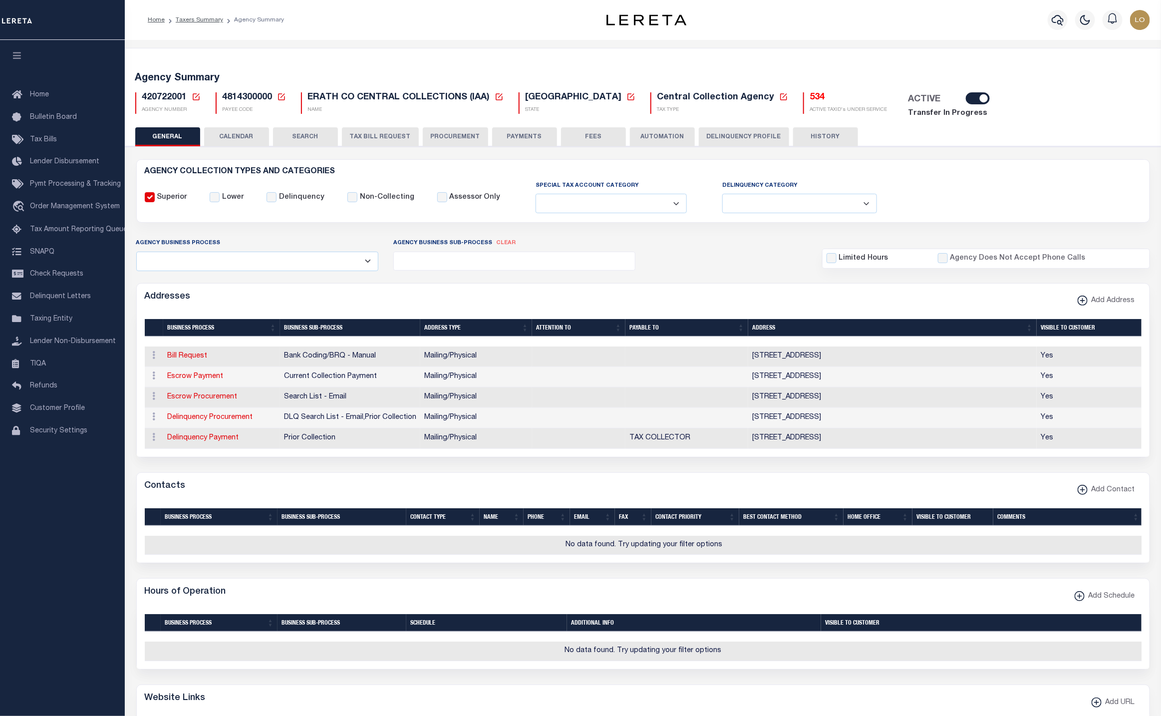
click at [810, 99] on h5 "534" at bounding box center [848, 97] width 77 height 11
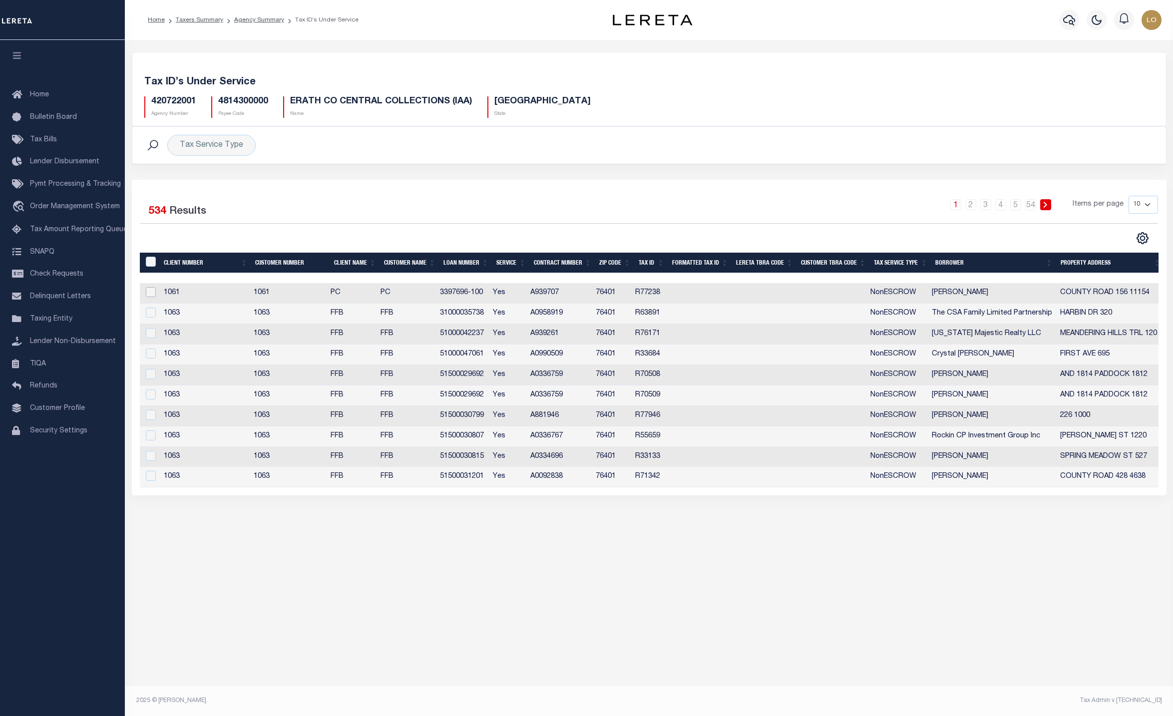
click at [150, 297] on input "checkbox" at bounding box center [151, 292] width 10 height 10
checkbox input "true"
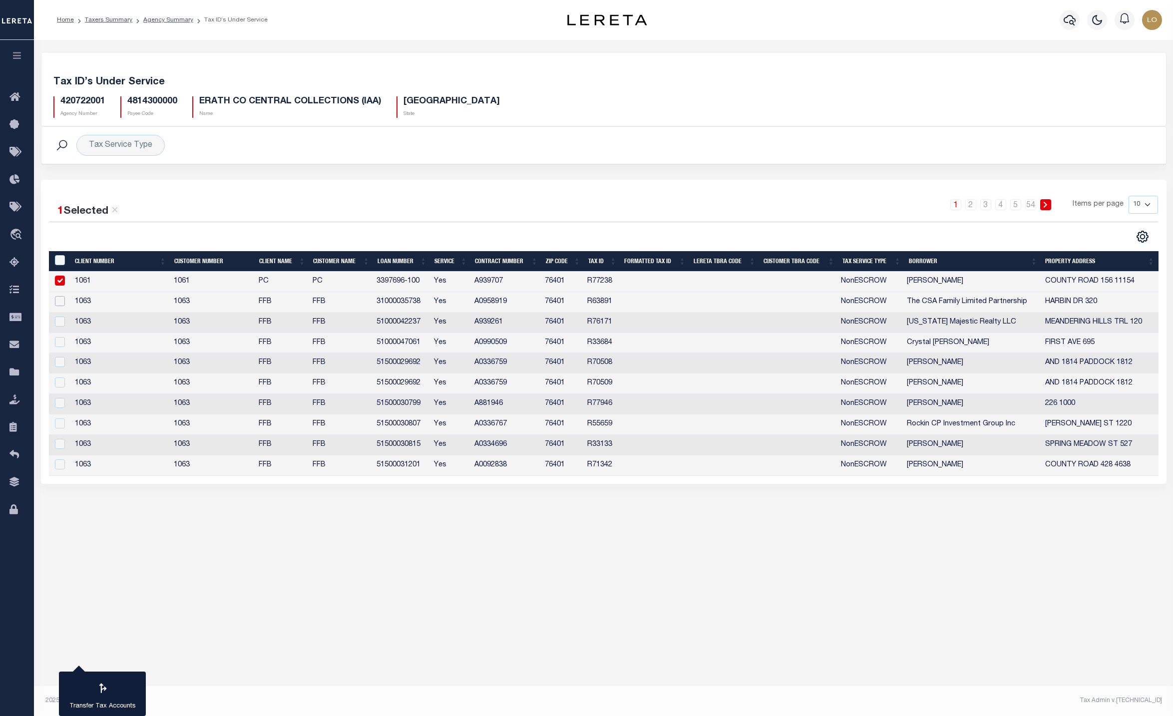
click at [56, 304] on input "checkbox" at bounding box center [60, 301] width 10 height 10
checkbox input "true"
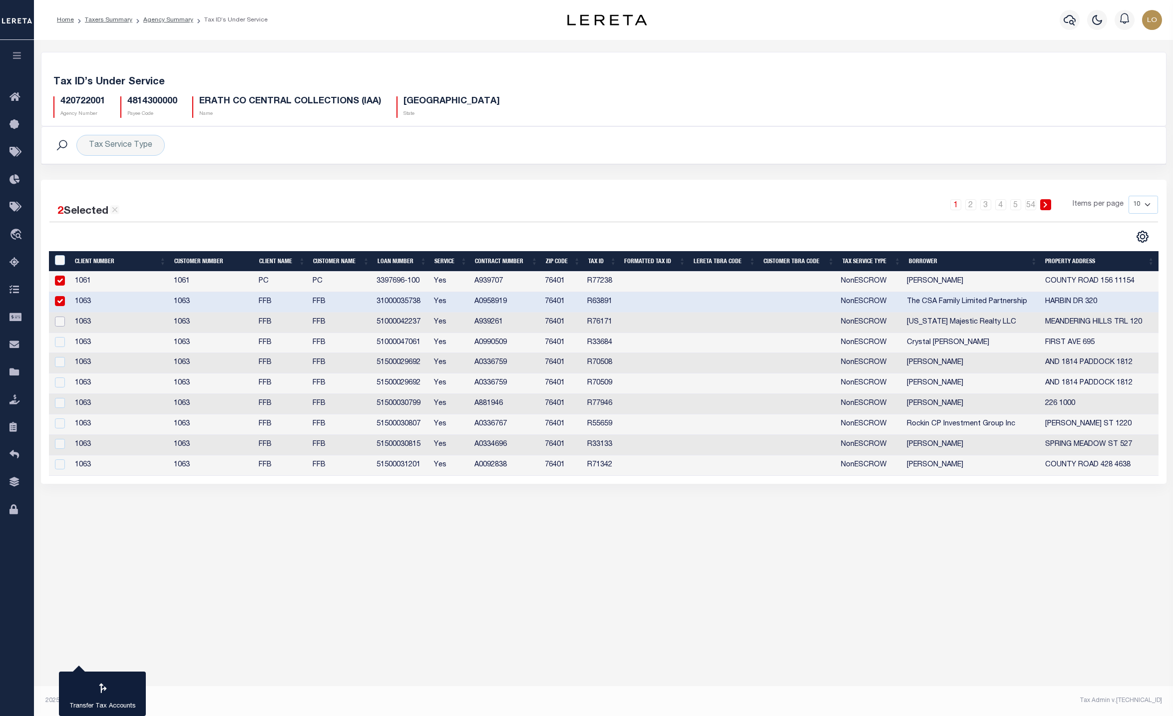
click at [57, 325] on input "checkbox" at bounding box center [60, 321] width 10 height 10
checkbox input "true"
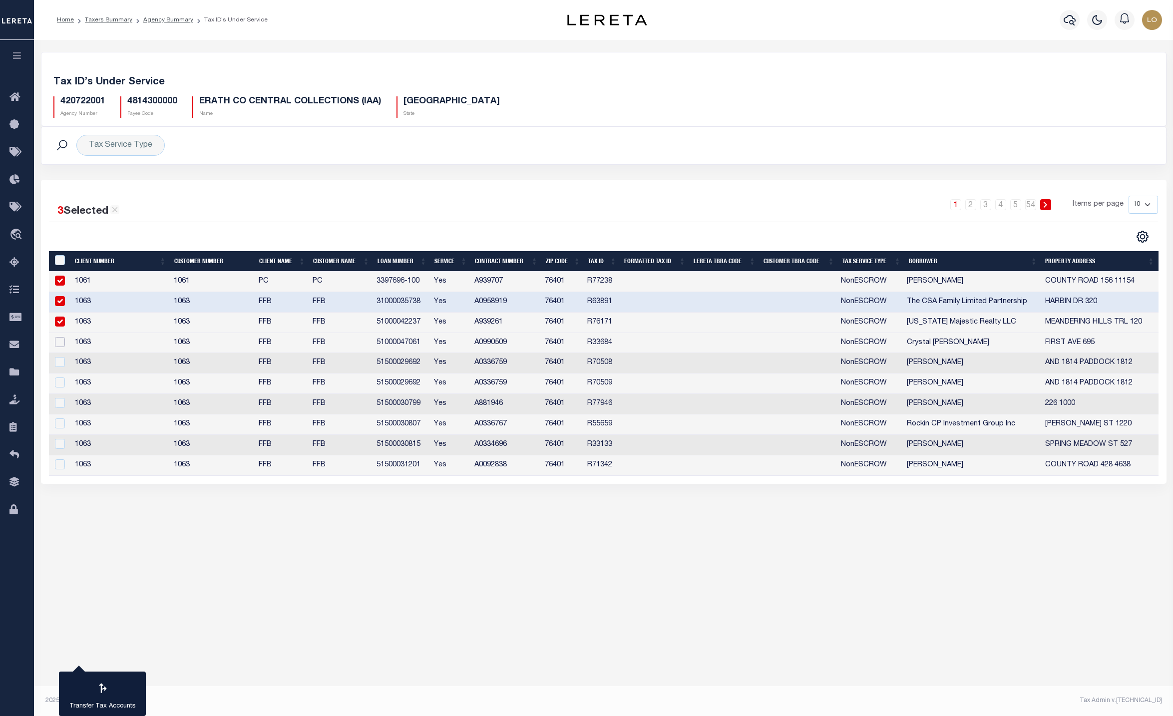
click at [61, 343] on input "checkbox" at bounding box center [60, 342] width 10 height 10
checkbox input "true"
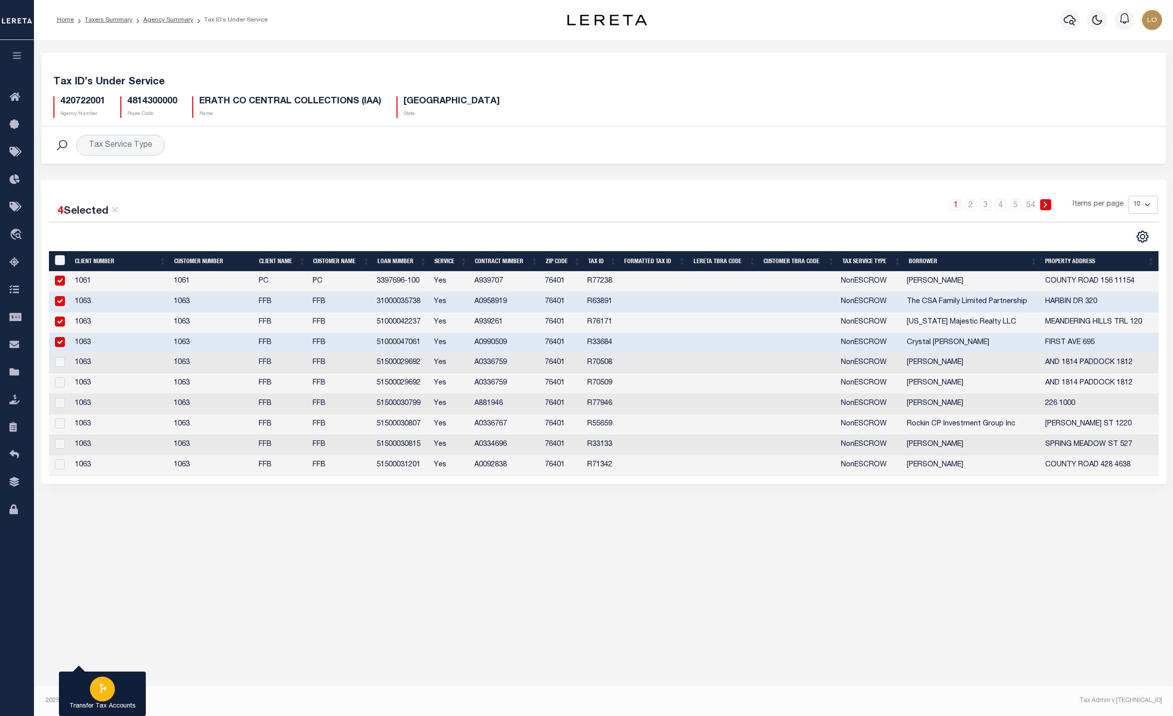
click at [102, 688] on icon "button" at bounding box center [102, 687] width 13 height 13
type input "420722001"
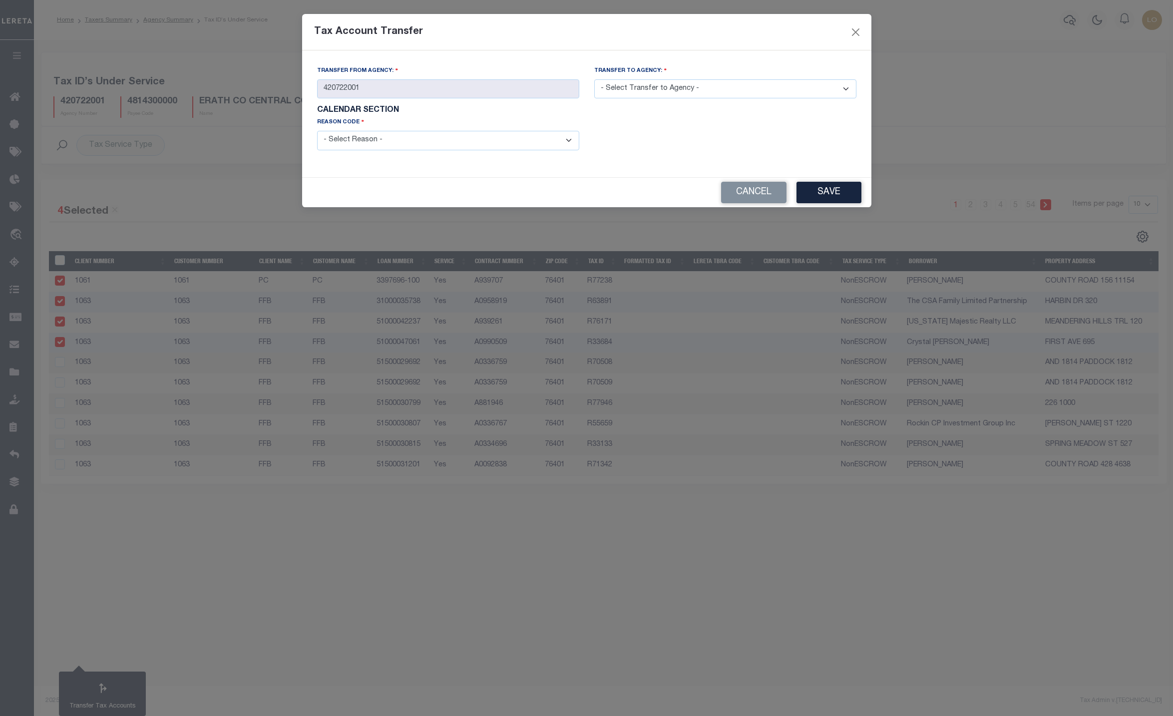
click at [671, 87] on select "- Select Transfer to Agency - 420180000 420252001 420300000 420470000 420478801…" at bounding box center [725, 88] width 262 height 19
select select "420720000"
click at [594, 80] on select "- Select Transfer to Agency - 420180000 420252001 420300000 420470000 420478801…" at bounding box center [725, 88] width 262 height 19
click at [487, 147] on select "- Select Reason - 099 - Other (Provide additional detail) ACT - Agency Changed …" at bounding box center [448, 140] width 262 height 19
click at [317, 133] on select "- Select Reason - 099 - Other (Provide additional detail) ACT - Agency Changed …" at bounding box center [448, 140] width 262 height 19
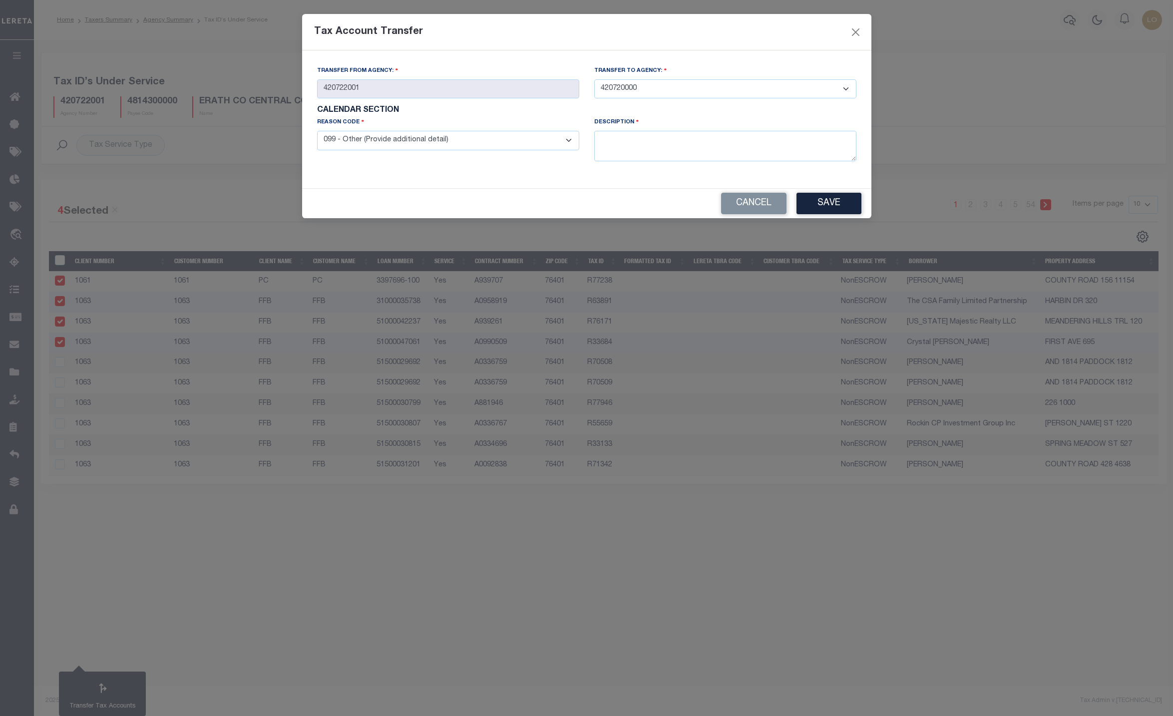
click at [449, 141] on select "- Select Reason - 099 - Other (Provide additional detail) ACT - Agency Changed …" at bounding box center [448, 140] width 262 height 19
click at [317, 133] on select "- Select Reason - 099 - Other (Provide additional detail) ACT - Agency Changed …" at bounding box center [448, 140] width 262 height 19
click at [424, 140] on select "- Select Reason - 099 - Other (Provide additional detail) ACT - Agency Changed …" at bounding box center [448, 140] width 262 height 19
select select "CMB"
click at [317, 133] on select "- Select Reason - 099 - Other (Provide additional detail) ACT - Agency Changed …" at bounding box center [448, 140] width 262 height 19
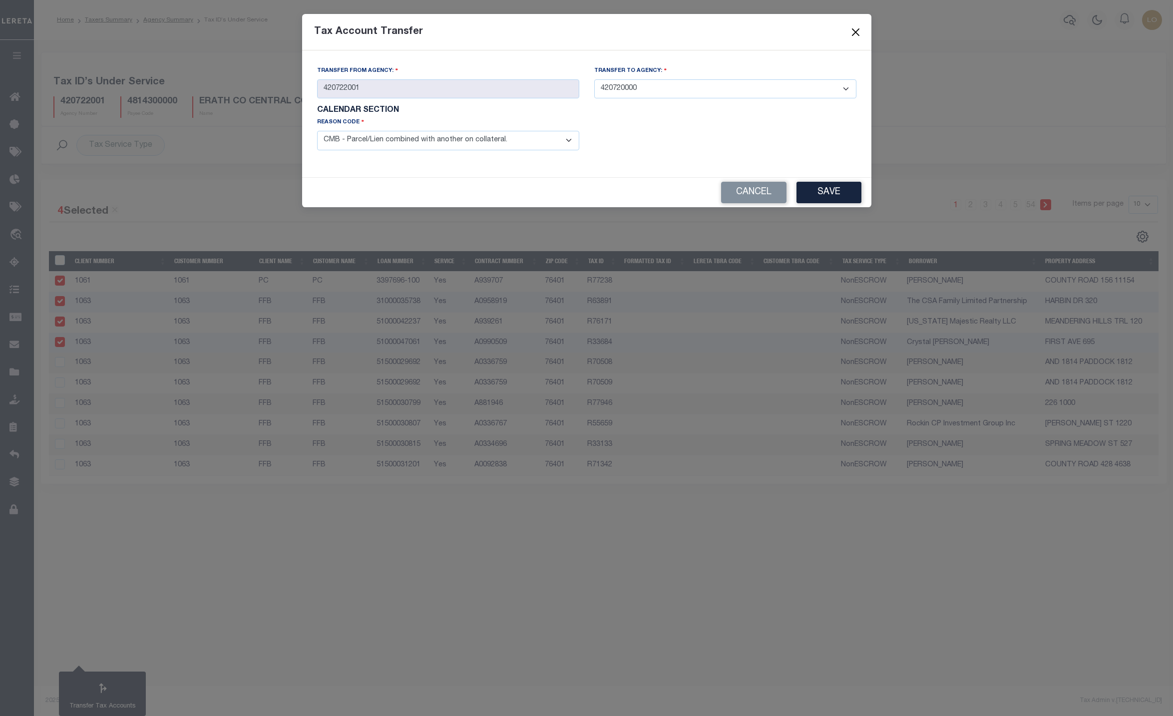
click at [851, 35] on button "Close" at bounding box center [855, 31] width 13 height 13
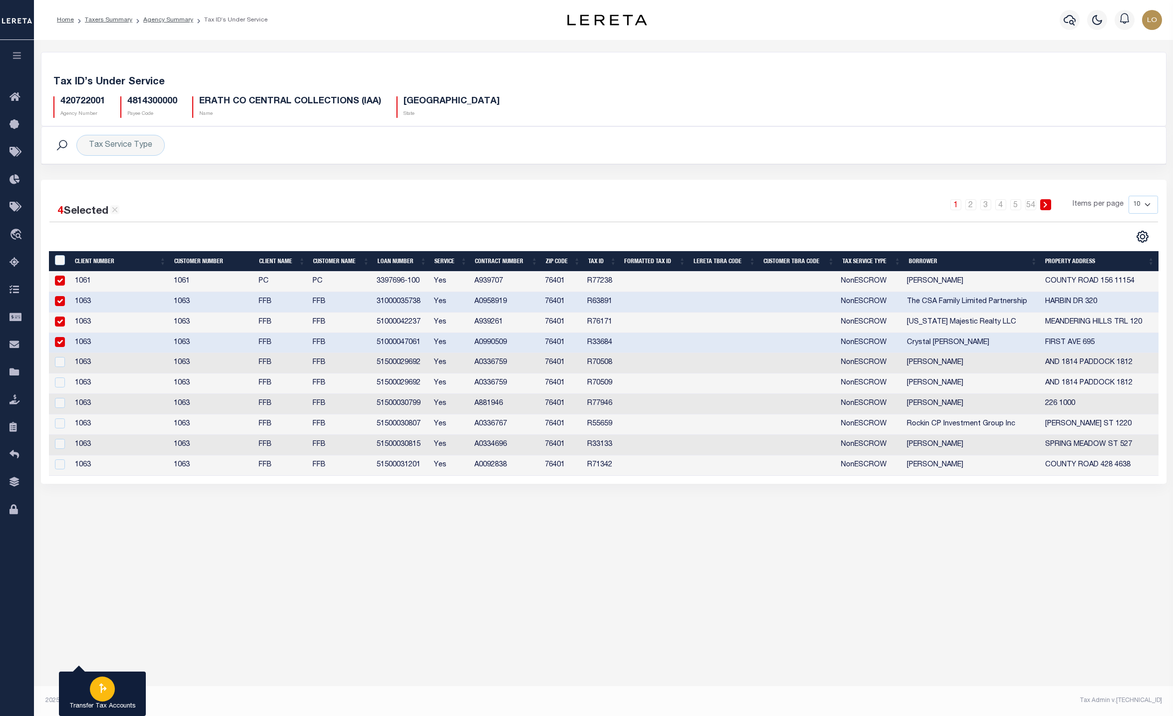
click at [106, 685] on icon "button" at bounding box center [102, 687] width 13 height 13
type input "420722001"
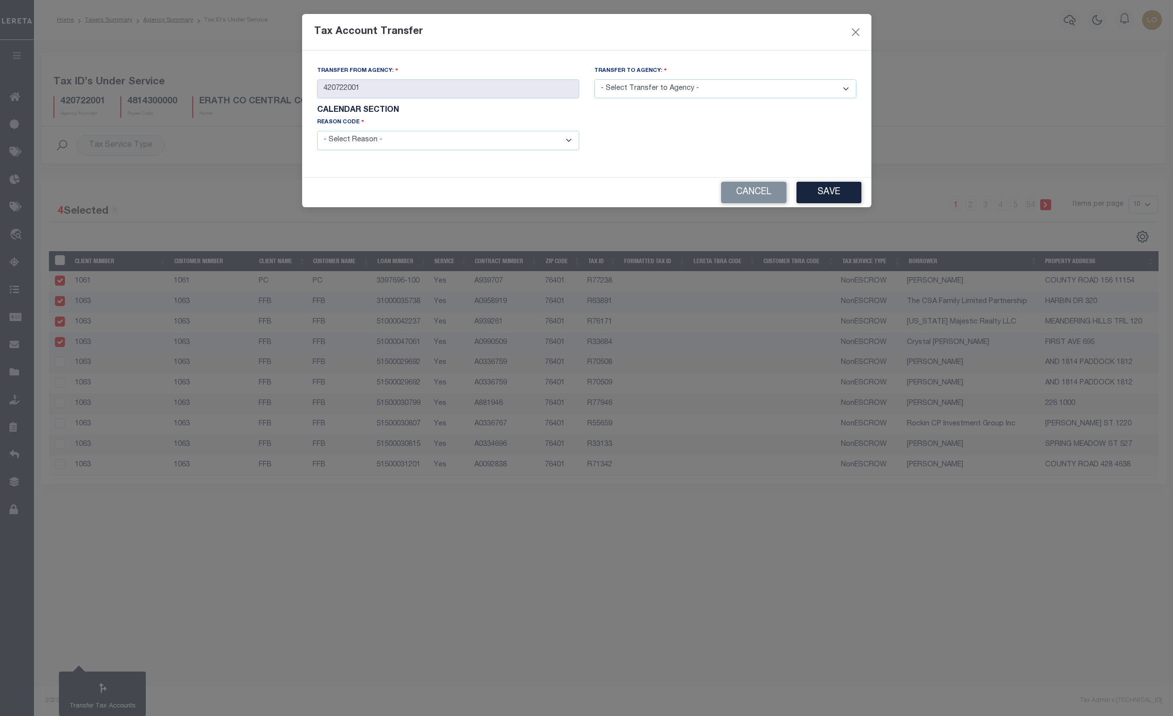
click at [695, 89] on select "- Select Transfer to Agency - 420180000 420252001 420300000 420470000 420478801…" at bounding box center [725, 88] width 262 height 19
select select "420720000"
click at [594, 80] on select "- Select Transfer to Agency - 420180000 420252001 420300000 420470000 420478801…" at bounding box center [725, 88] width 262 height 19
